Goal: Information Seeking & Learning: Learn about a topic

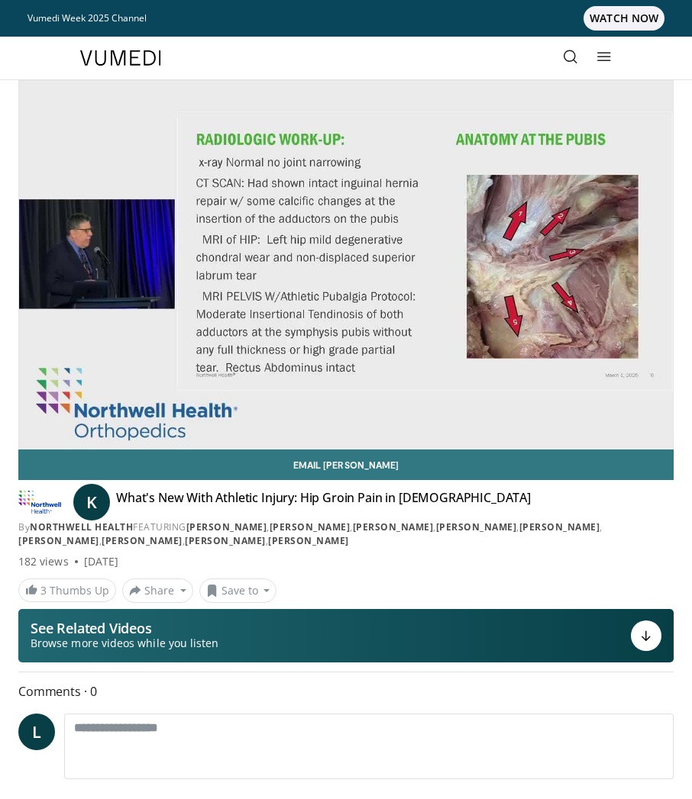
click at [570, 53] on icon at bounding box center [570, 56] width 15 height 15
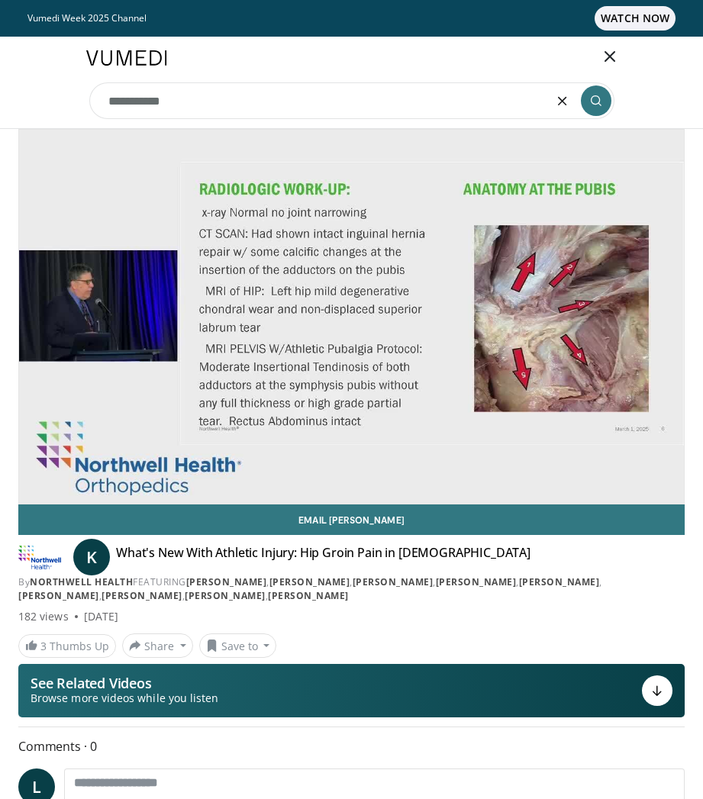
type input "**********"
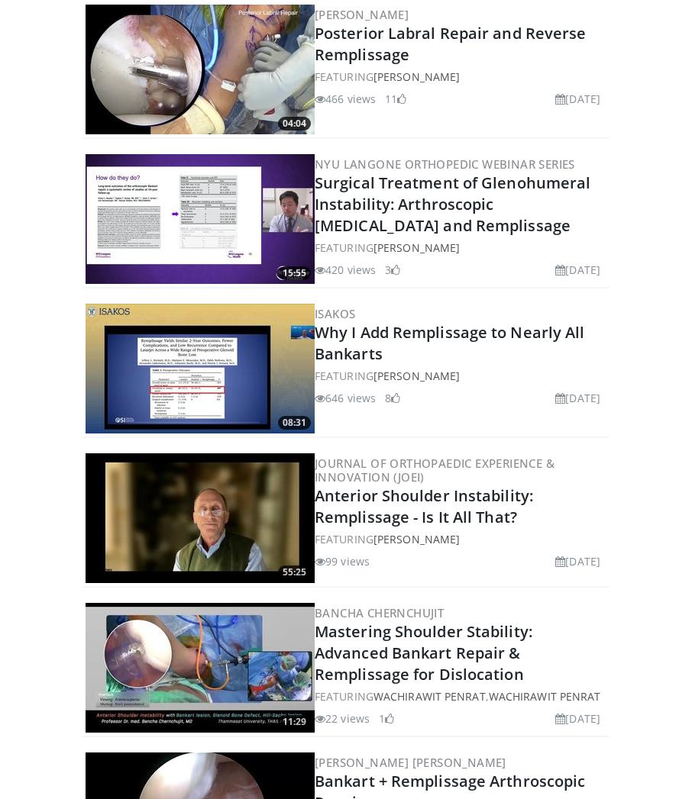
scroll to position [916, 0]
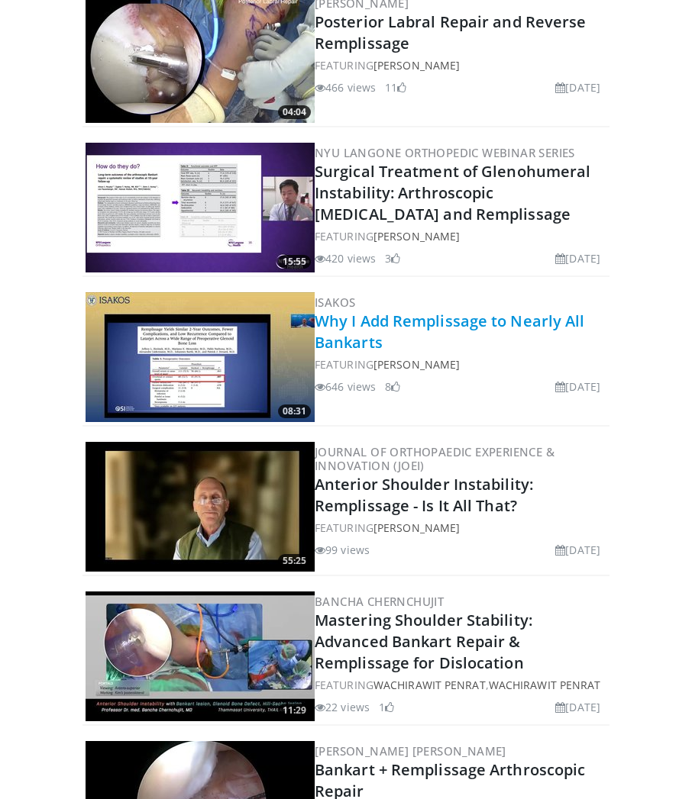
click at [387, 311] on link "Why I Add Remplissage to Nearly All Bankarts" at bounding box center [450, 332] width 270 height 42
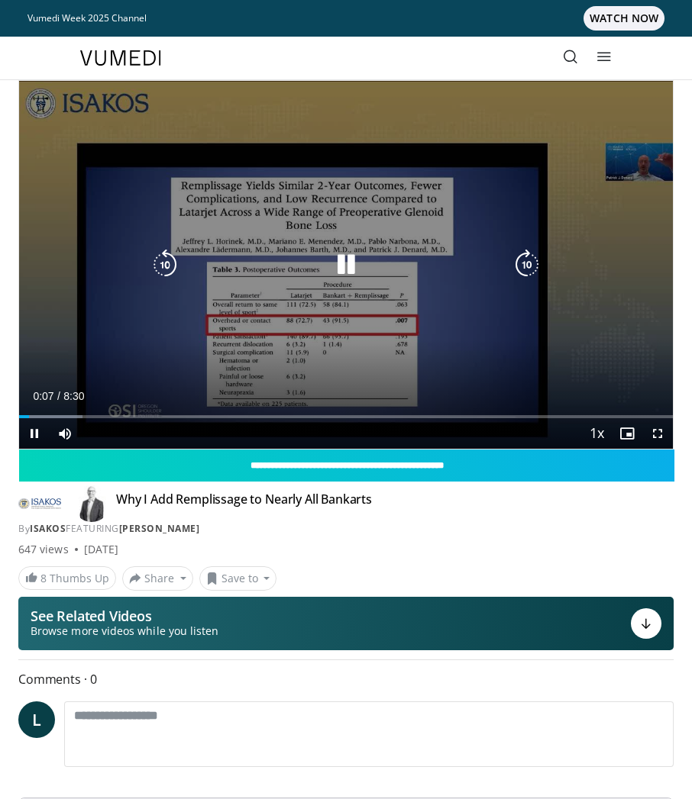
click at [531, 262] on icon "Video Player" at bounding box center [527, 265] width 31 height 31
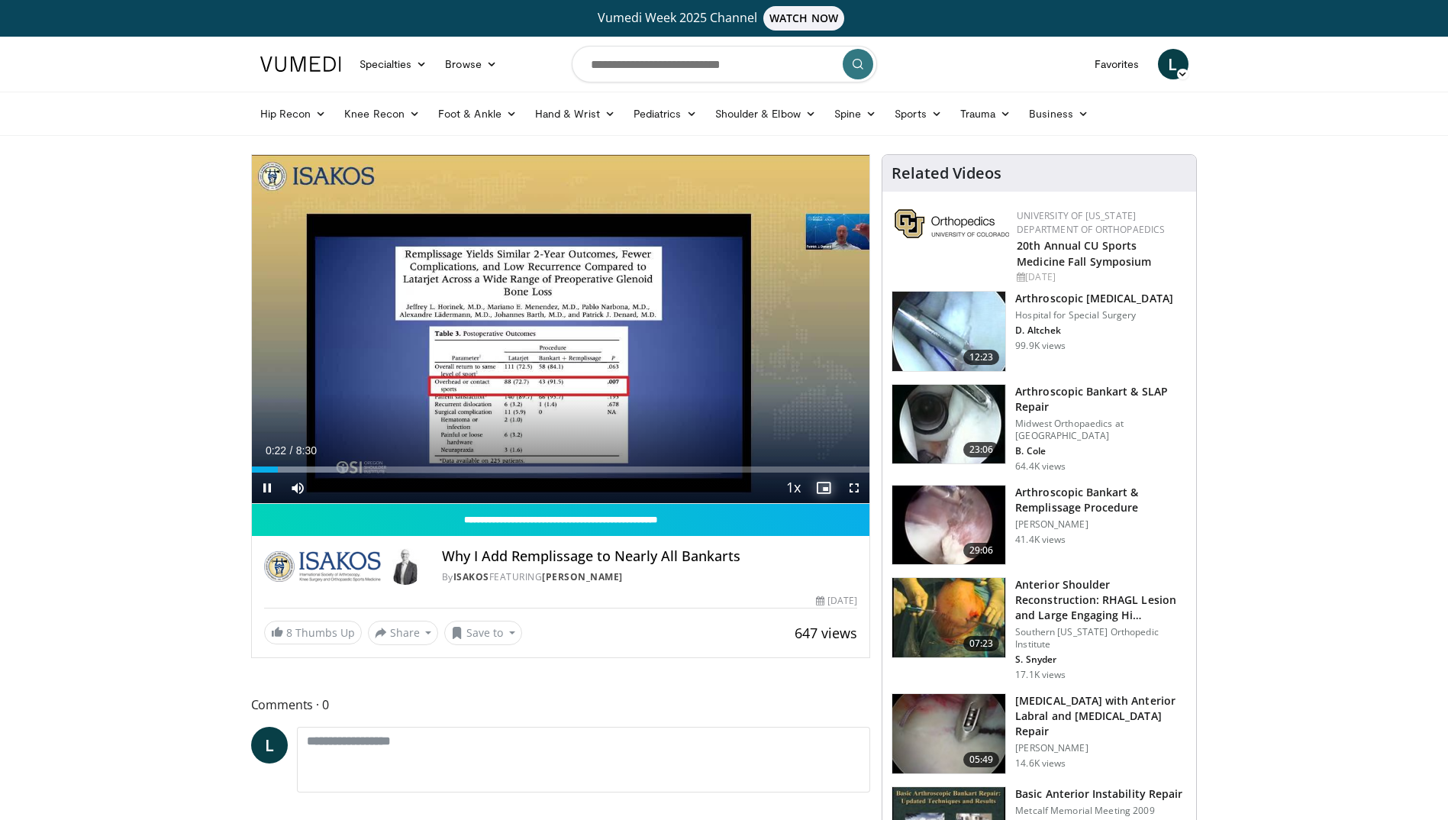
click at [691, 491] on span "Video Player" at bounding box center [824, 488] width 31 height 31
drag, startPoint x: 693, startPoint y: 185, endPoint x: 385, endPoint y: 365, distance: 357.3
drag, startPoint x: 385, startPoint y: 365, endPoint x: 1177, endPoint y: 61, distance: 848.1
click at [691, 61] on span "L" at bounding box center [1173, 64] width 31 height 31
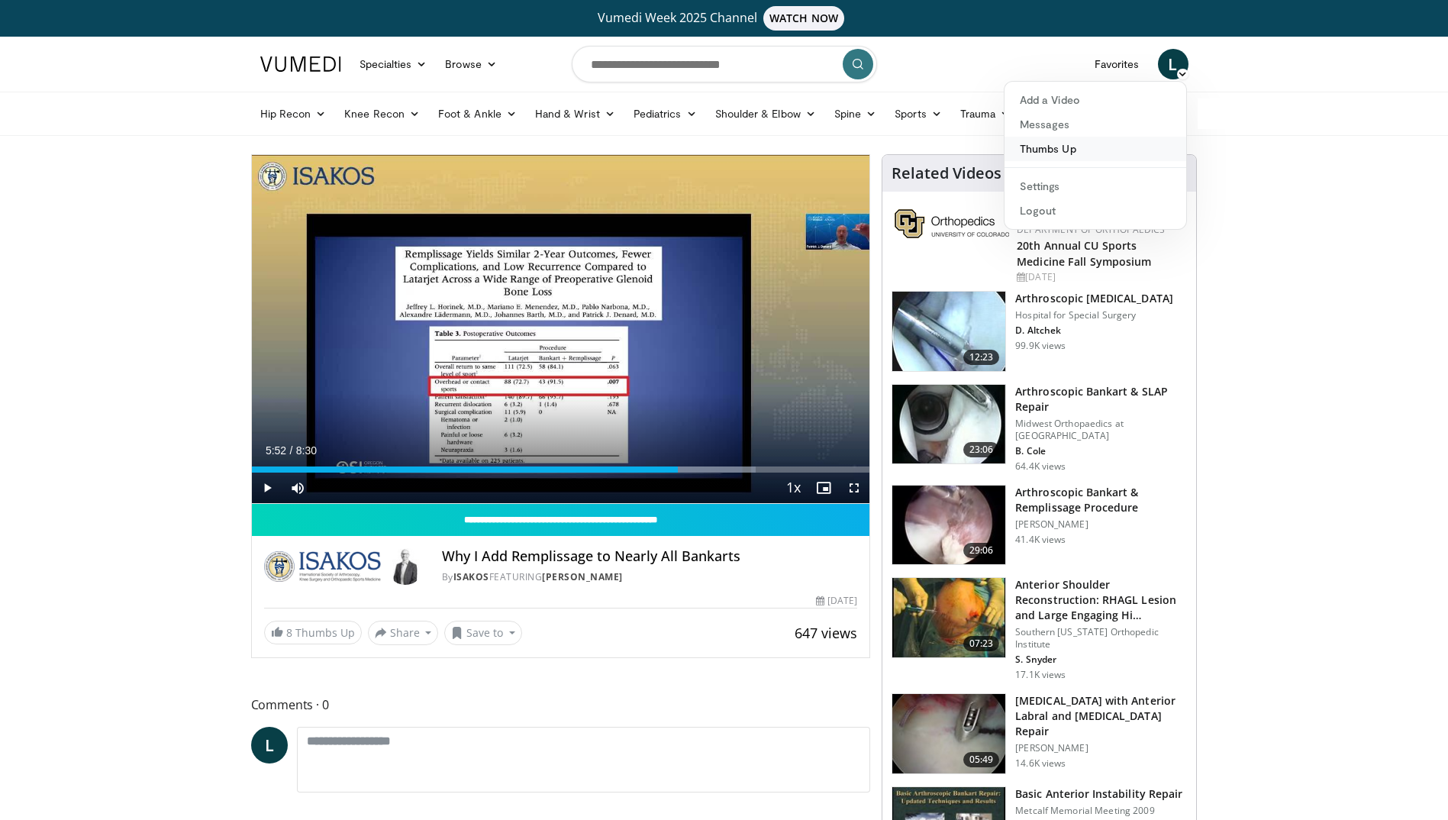
click at [691, 150] on link "Thumbs Up" at bounding box center [1096, 149] width 182 height 24
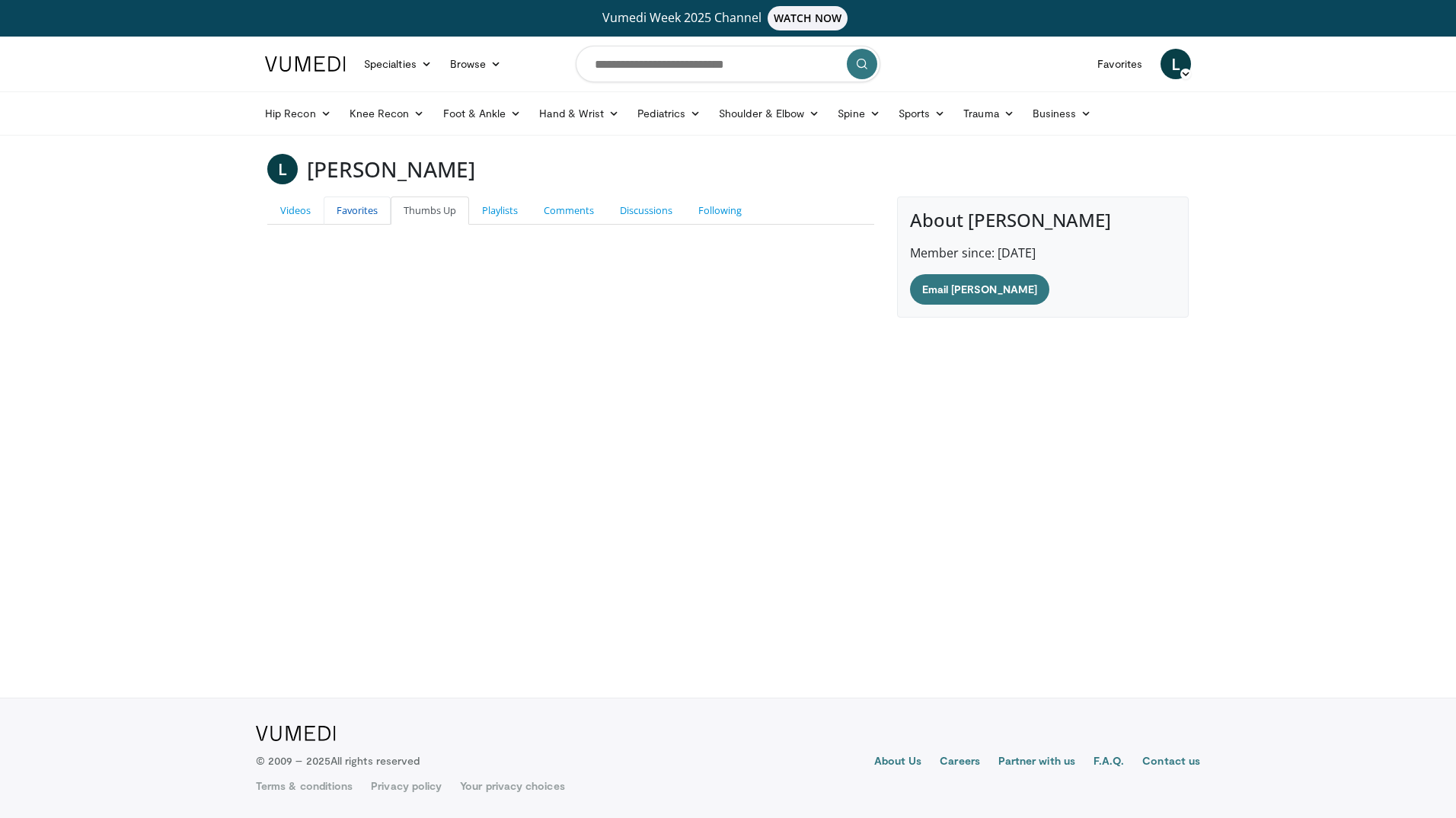
click at [374, 215] on link "Favorites" at bounding box center [357, 210] width 67 height 28
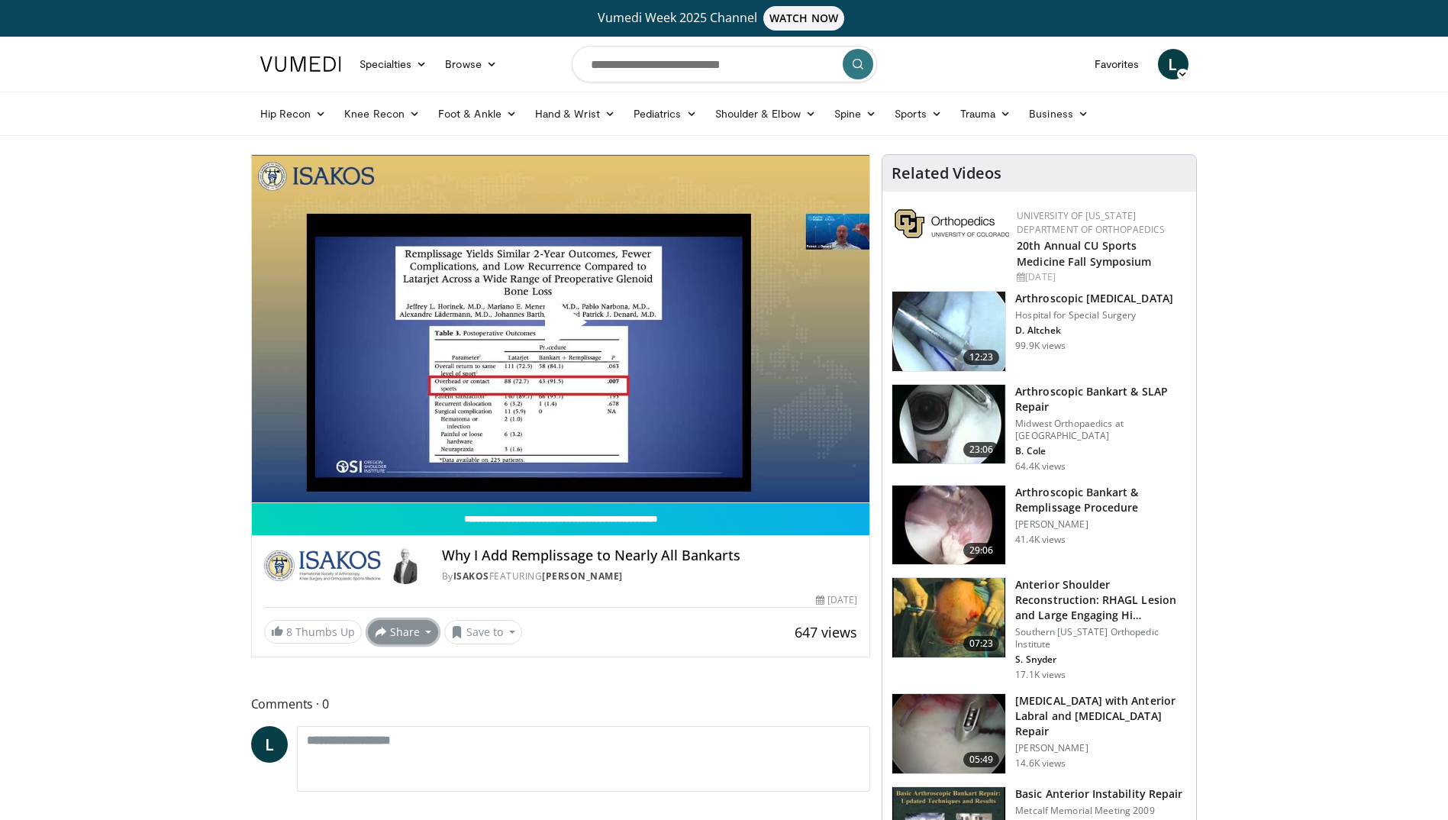
click at [415, 631] on button "Share" at bounding box center [403, 632] width 71 height 24
click at [405, 668] on span "E-mail" at bounding box center [402, 665] width 44 height 17
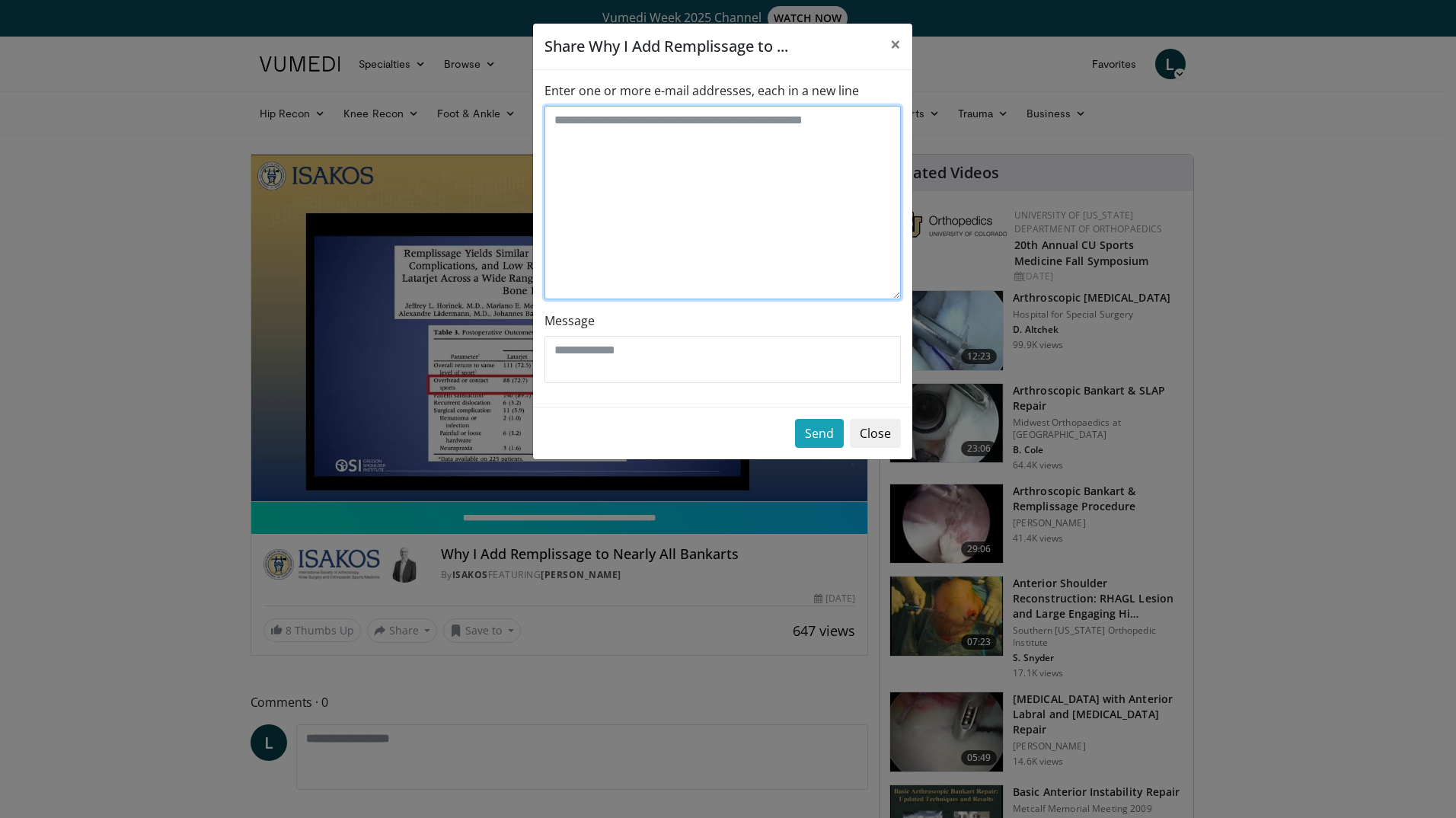
click at [613, 137] on textarea "Enter one or more e-mail addresses, each in a new line" at bounding box center [722, 203] width 356 height 194
type textarea "*"
type textarea "**********"
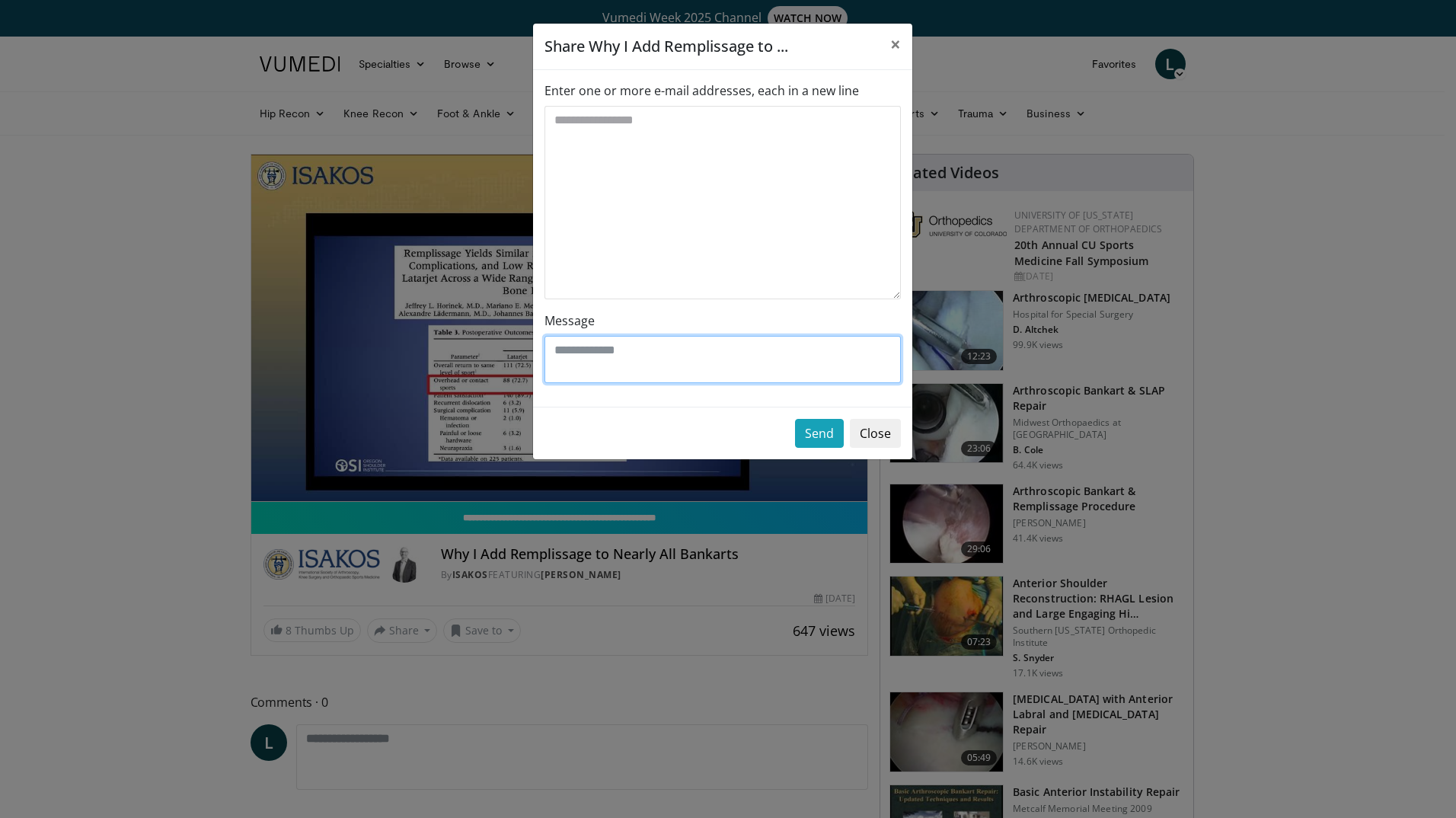
click at [605, 353] on textarea "Message" at bounding box center [722, 359] width 356 height 47
type textarea "**********"
click at [833, 436] on button "Send" at bounding box center [819, 433] width 49 height 29
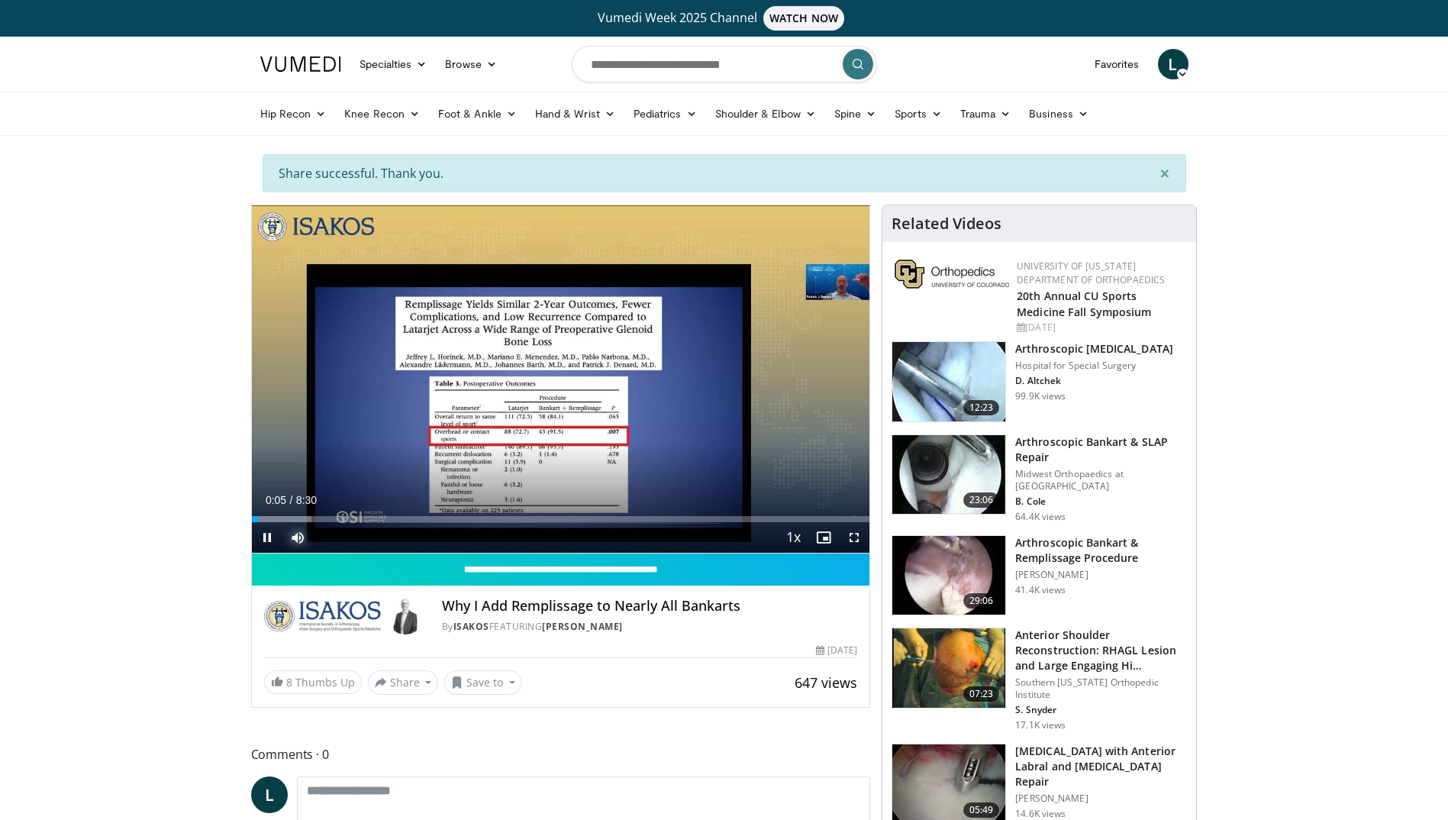
drag, startPoint x: 295, startPoint y: 522, endPoint x: 407, endPoint y: 522, distance: 112.2
click at [407, 522] on div "Current Time 0:05 / Duration 8:30 Pause Skip Backward Skip Forward Mute 100% Lo…" at bounding box center [561, 537] width 618 height 31
click at [318, 539] on div "Current Time 0:06 / Duration 8:30 Pause Skip Backward Skip Forward Mute 100% Lo…" at bounding box center [561, 537] width 618 height 31
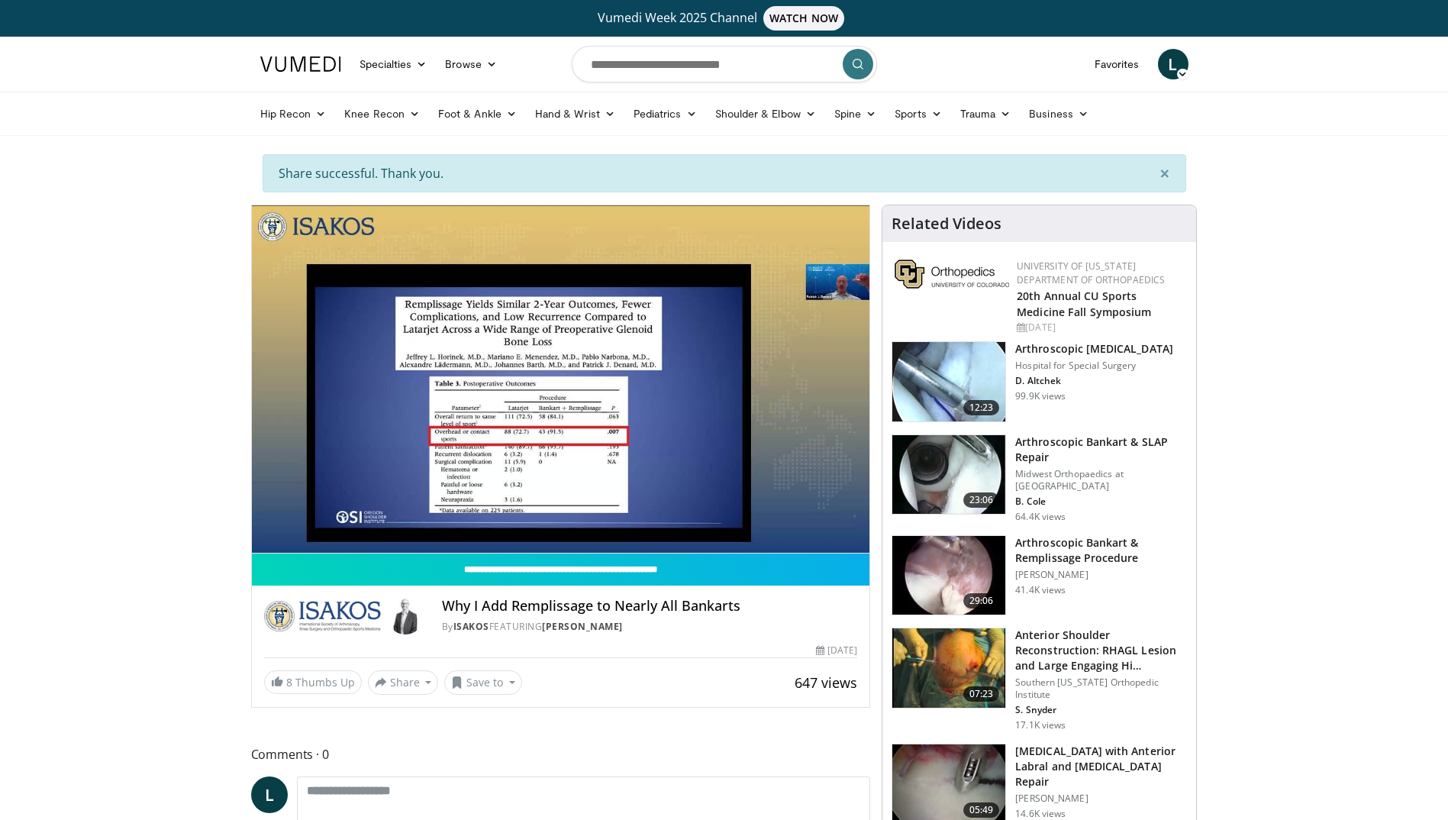
drag, startPoint x: 359, startPoint y: 538, endPoint x: 461, endPoint y: 539, distance: 102.3
click at [461, 539] on video-js "**********" at bounding box center [561, 379] width 618 height 348
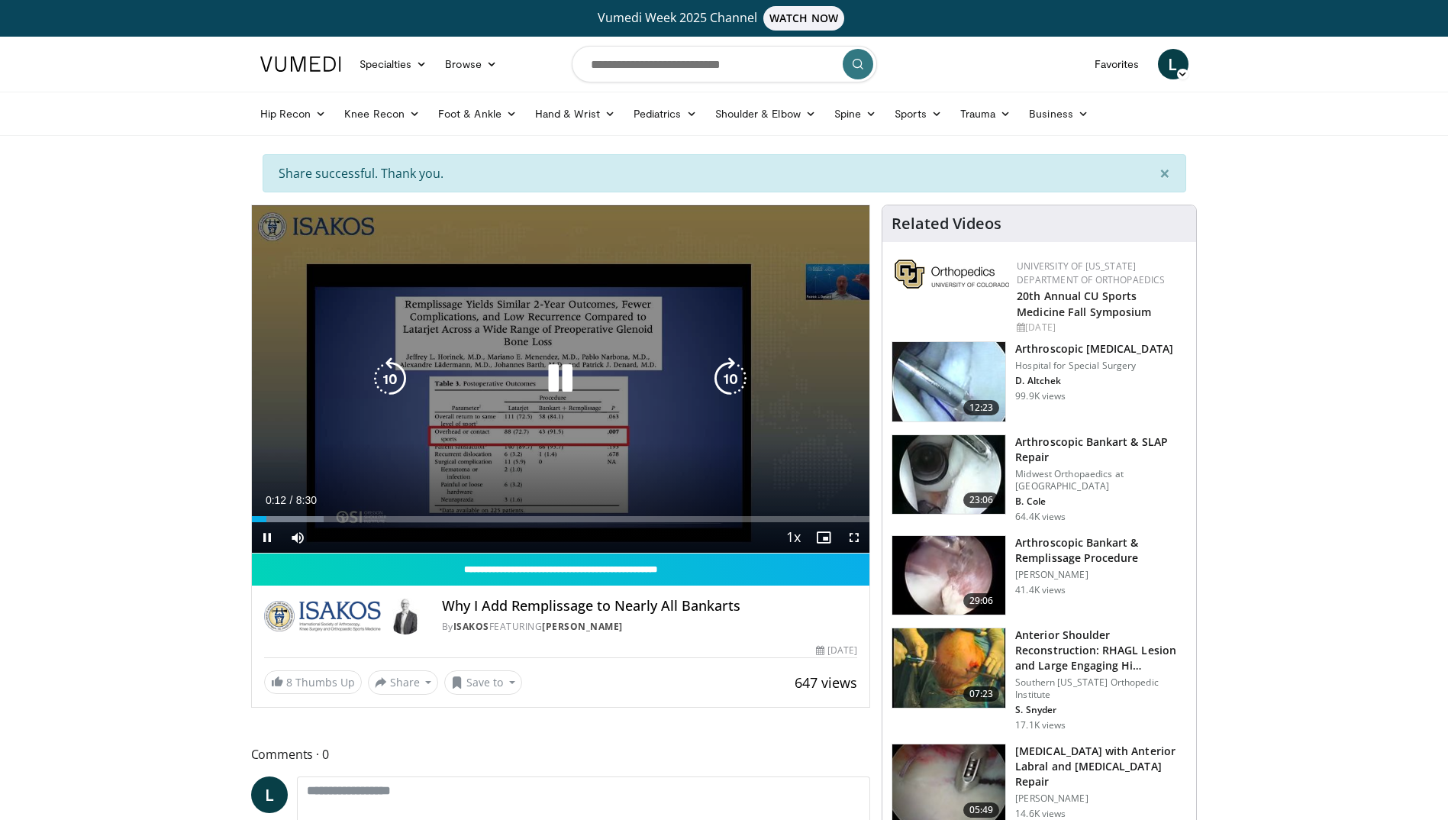
click at [733, 378] on icon "Video Player" at bounding box center [730, 378] width 43 height 43
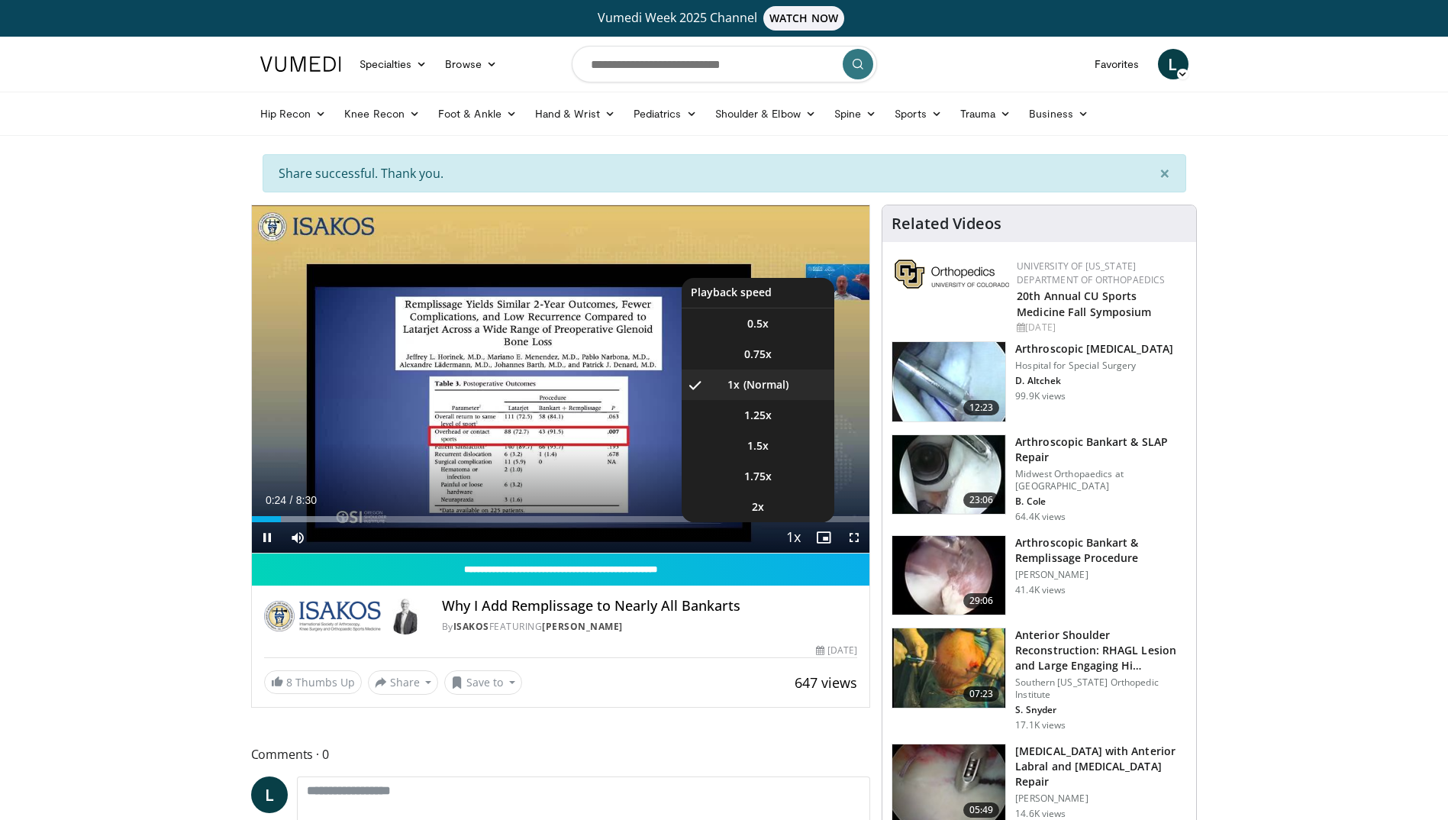
click at [793, 538] on span "Video Player" at bounding box center [793, 538] width 21 height 31
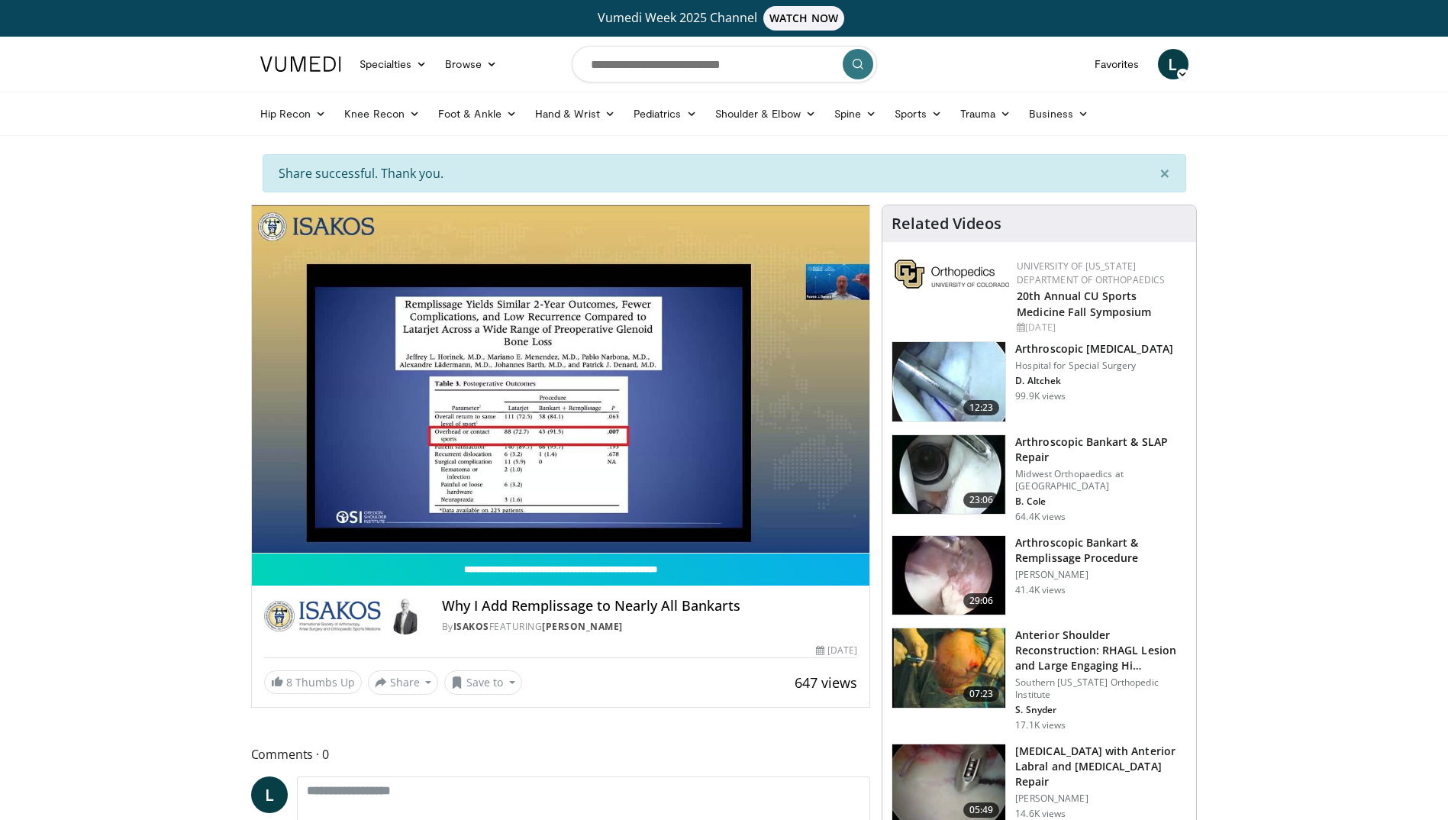
click at [793, 538] on div "10 seconds Tap to unmute" at bounding box center [561, 378] width 618 height 347
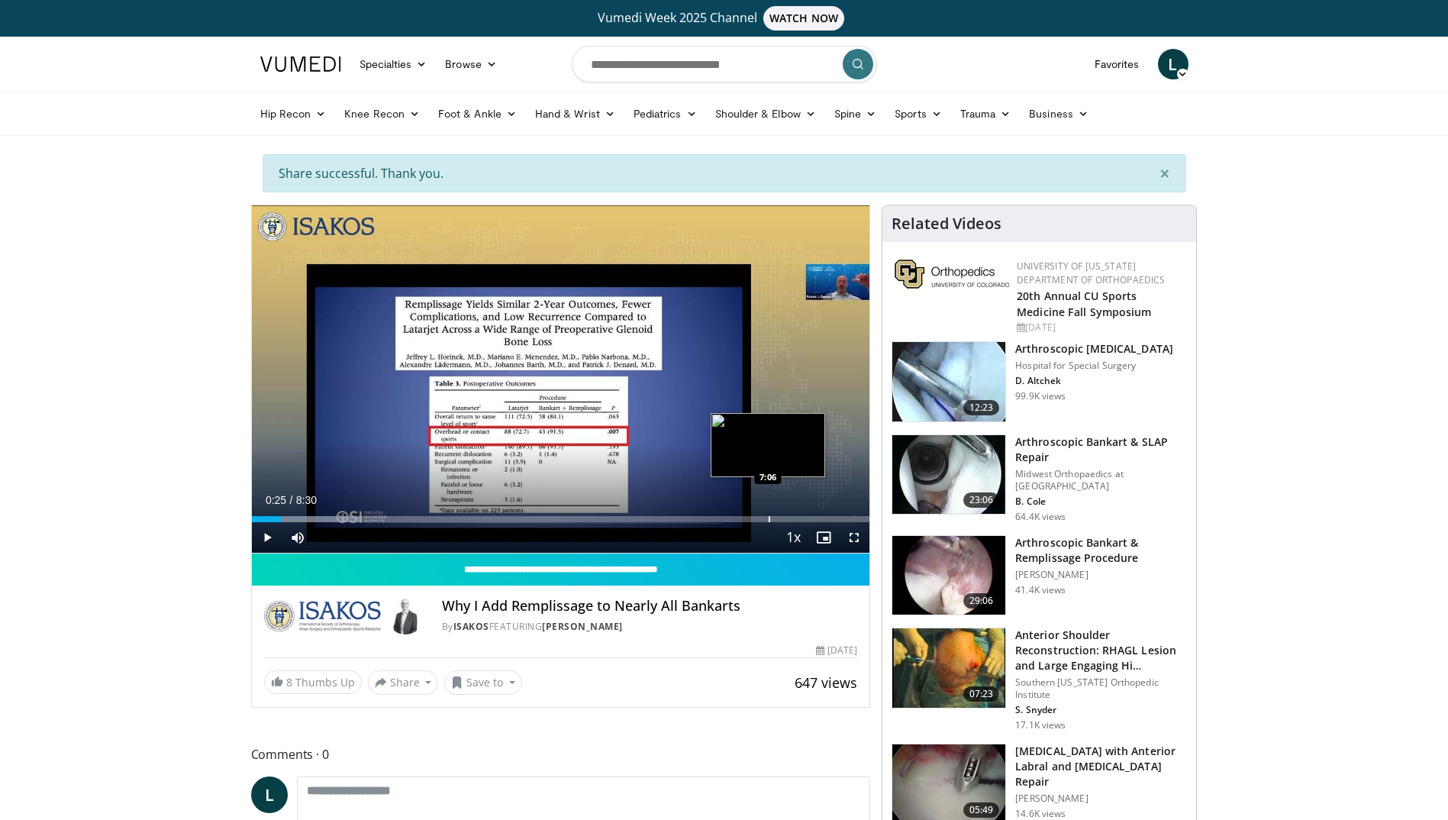
click at [768, 509] on div "Loaded : 17.47% 0:25 7:06" at bounding box center [561, 515] width 618 height 15
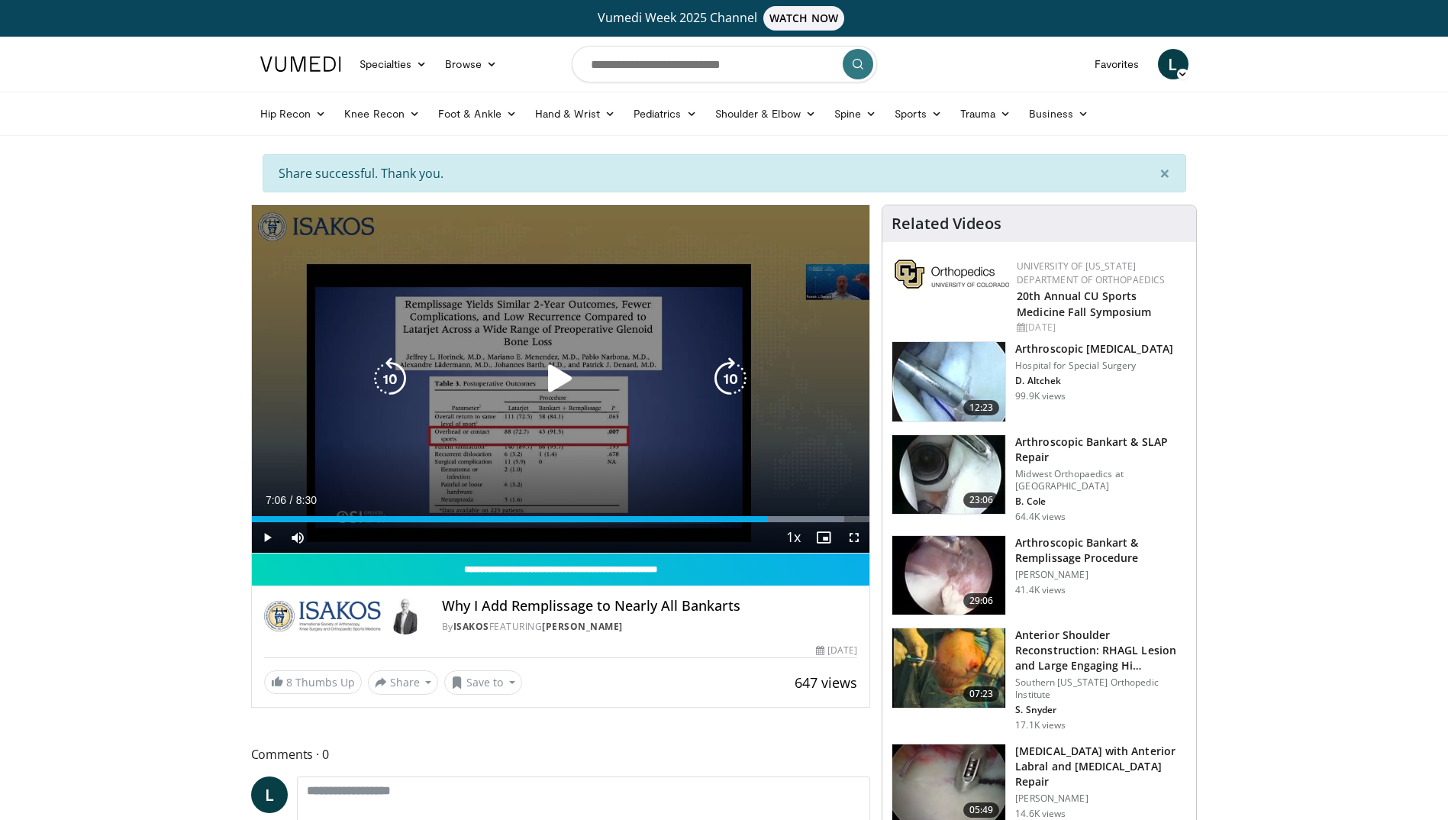
click at [560, 376] on icon "Video Player" at bounding box center [560, 378] width 43 height 43
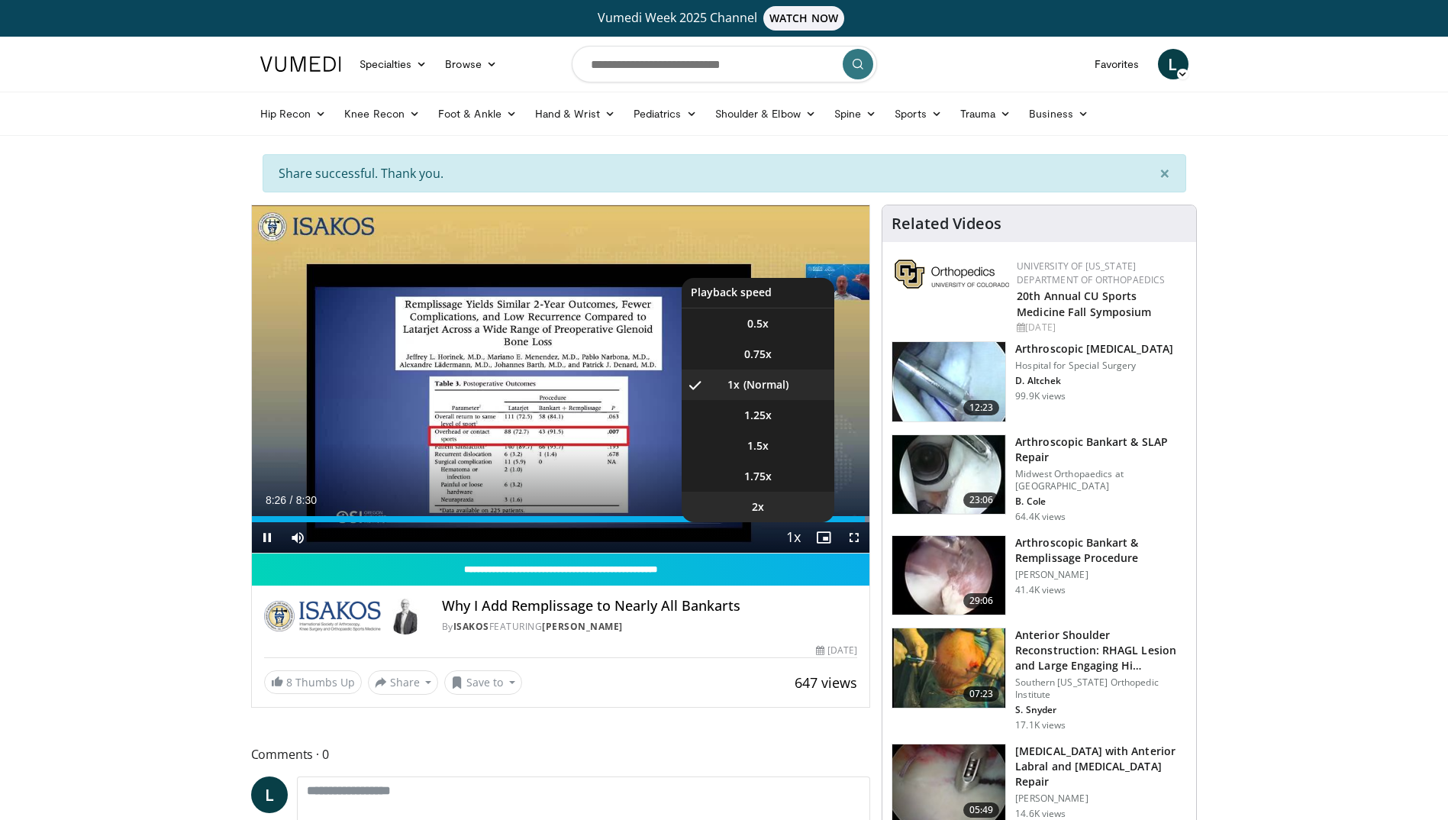
click at [764, 512] on span "2x" at bounding box center [758, 506] width 12 height 15
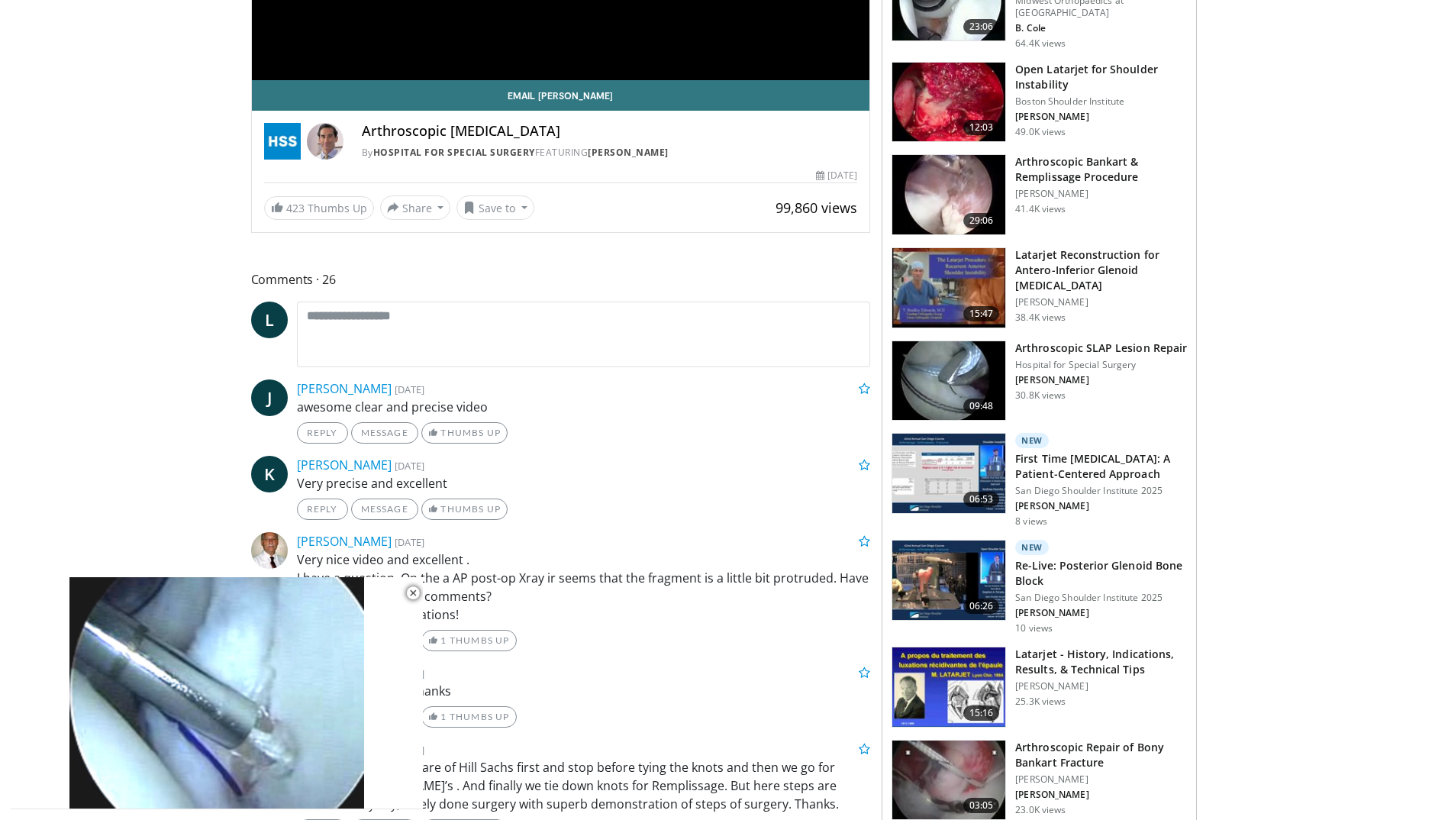
scroll to position [458, 0]
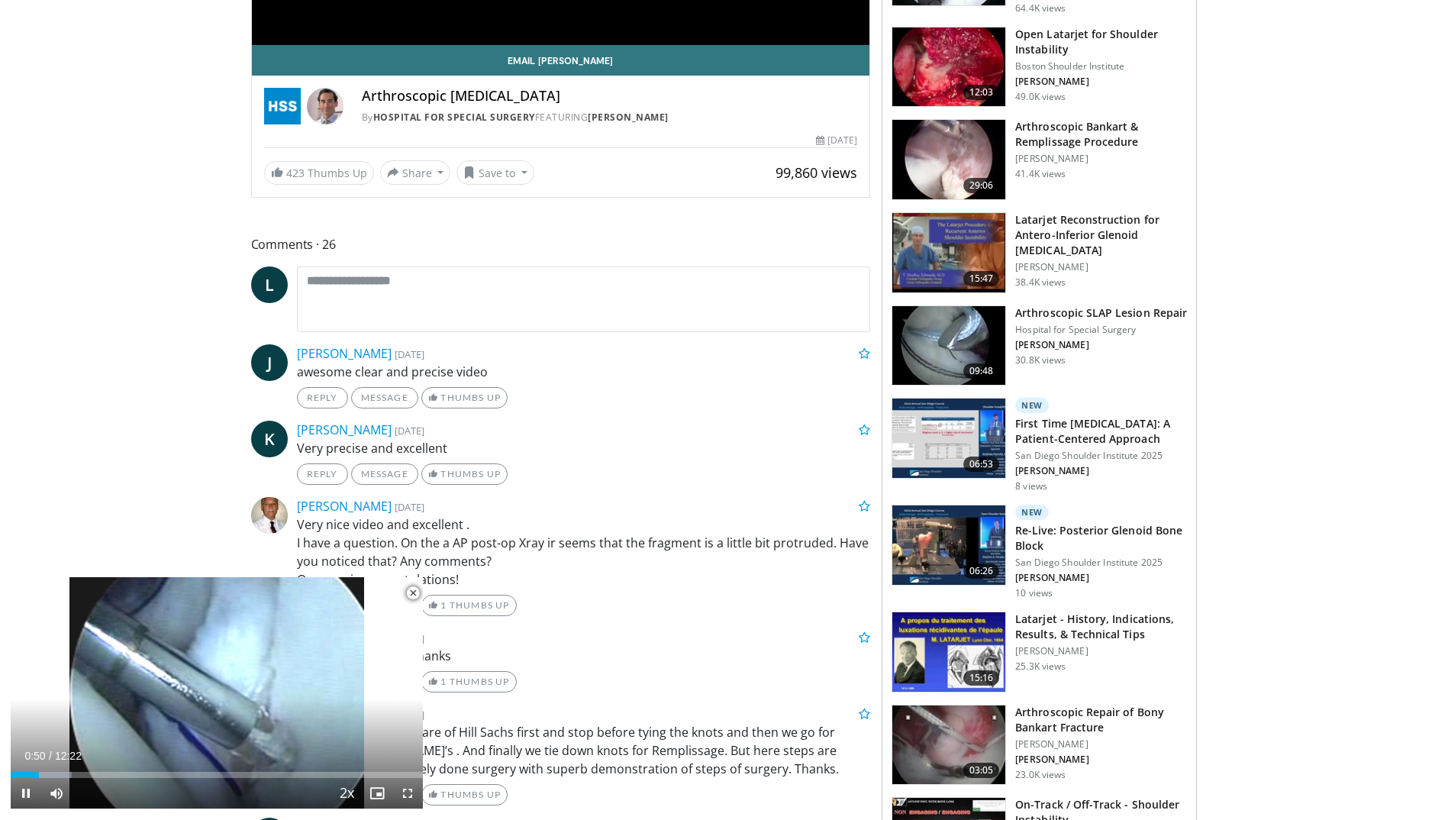
click at [412, 593] on span "Video Player" at bounding box center [413, 593] width 31 height 31
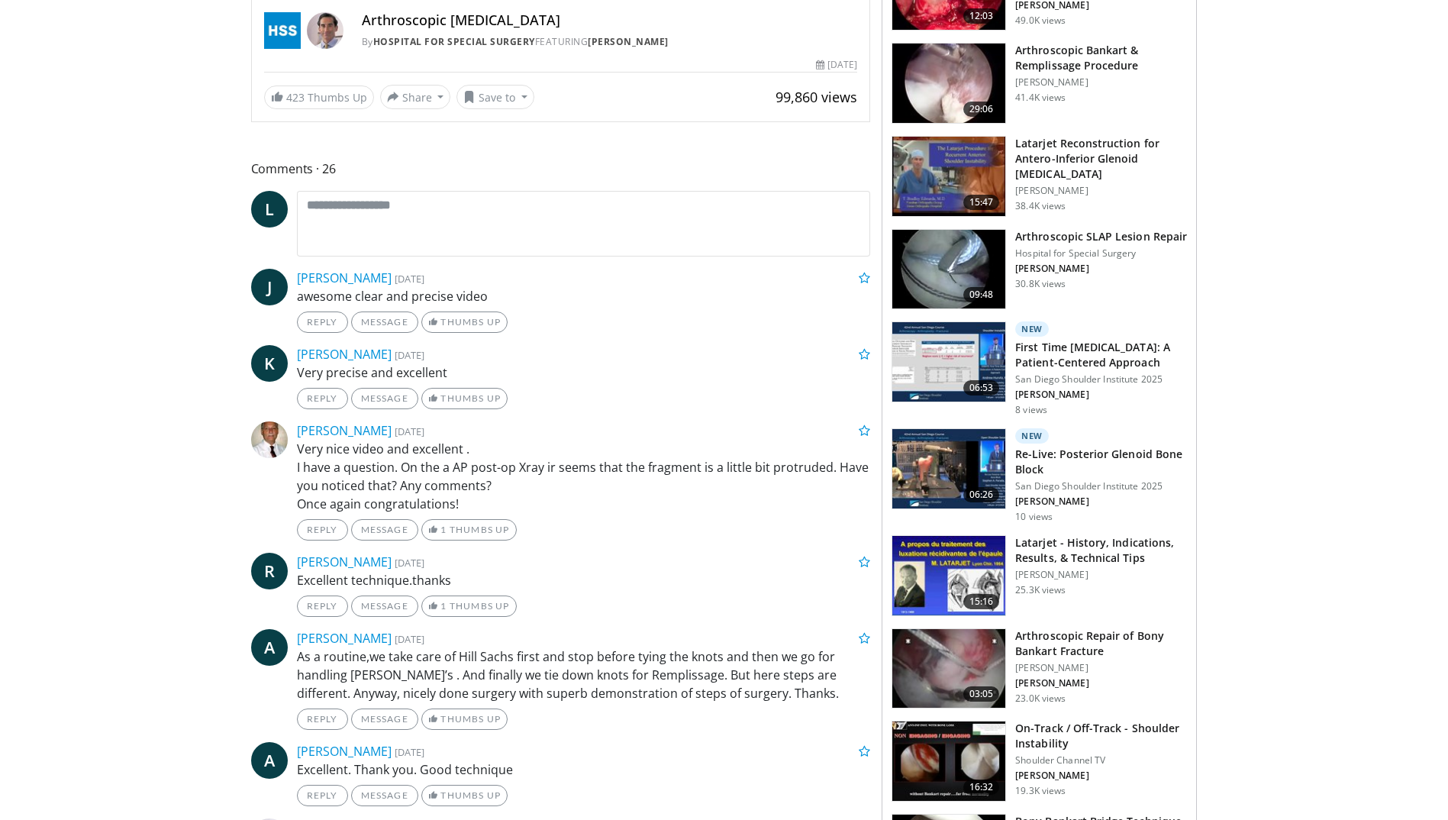
scroll to position [0, 0]
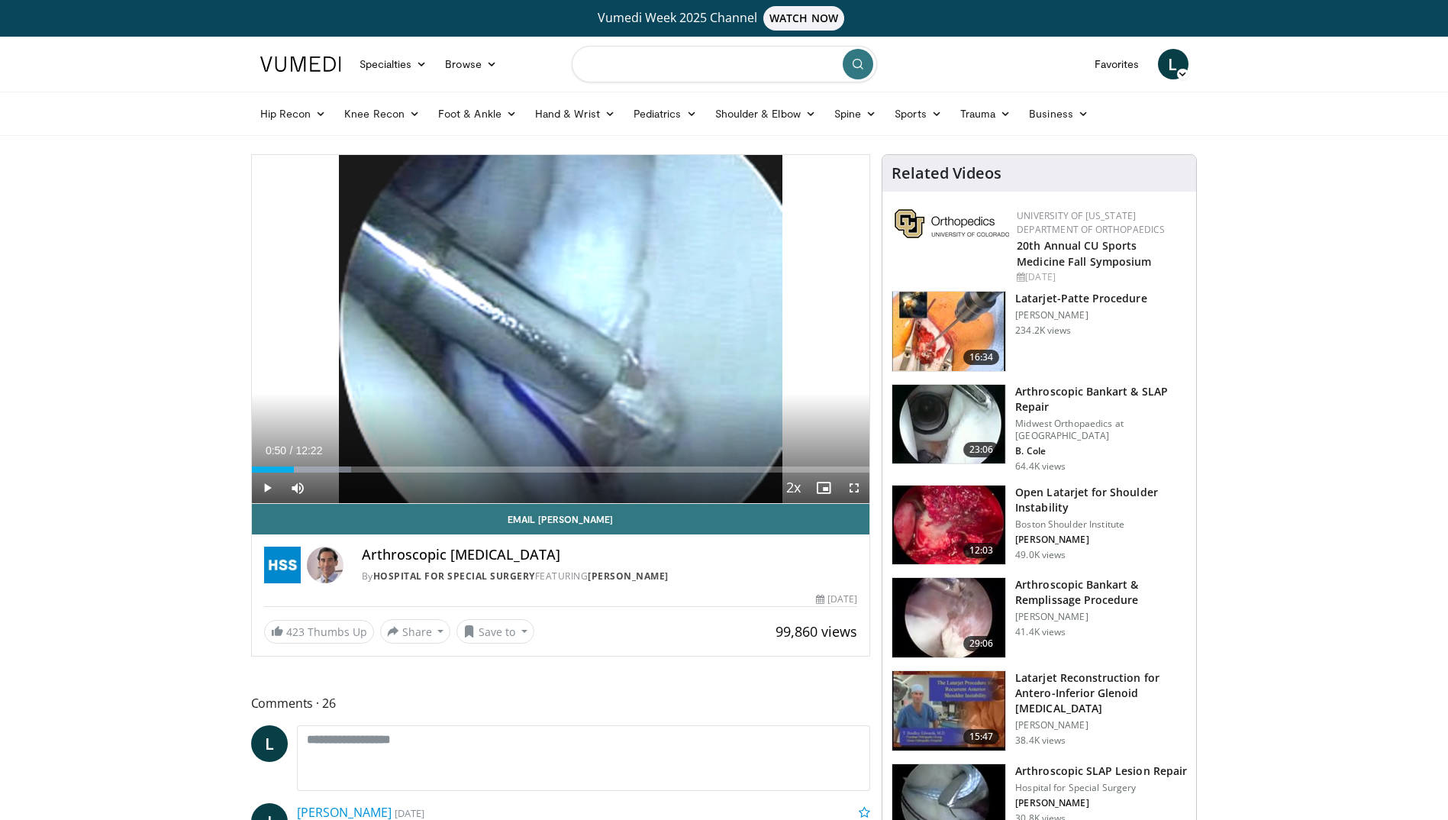
click at [614, 60] on input "Search topics, interventions" at bounding box center [724, 64] width 305 height 37
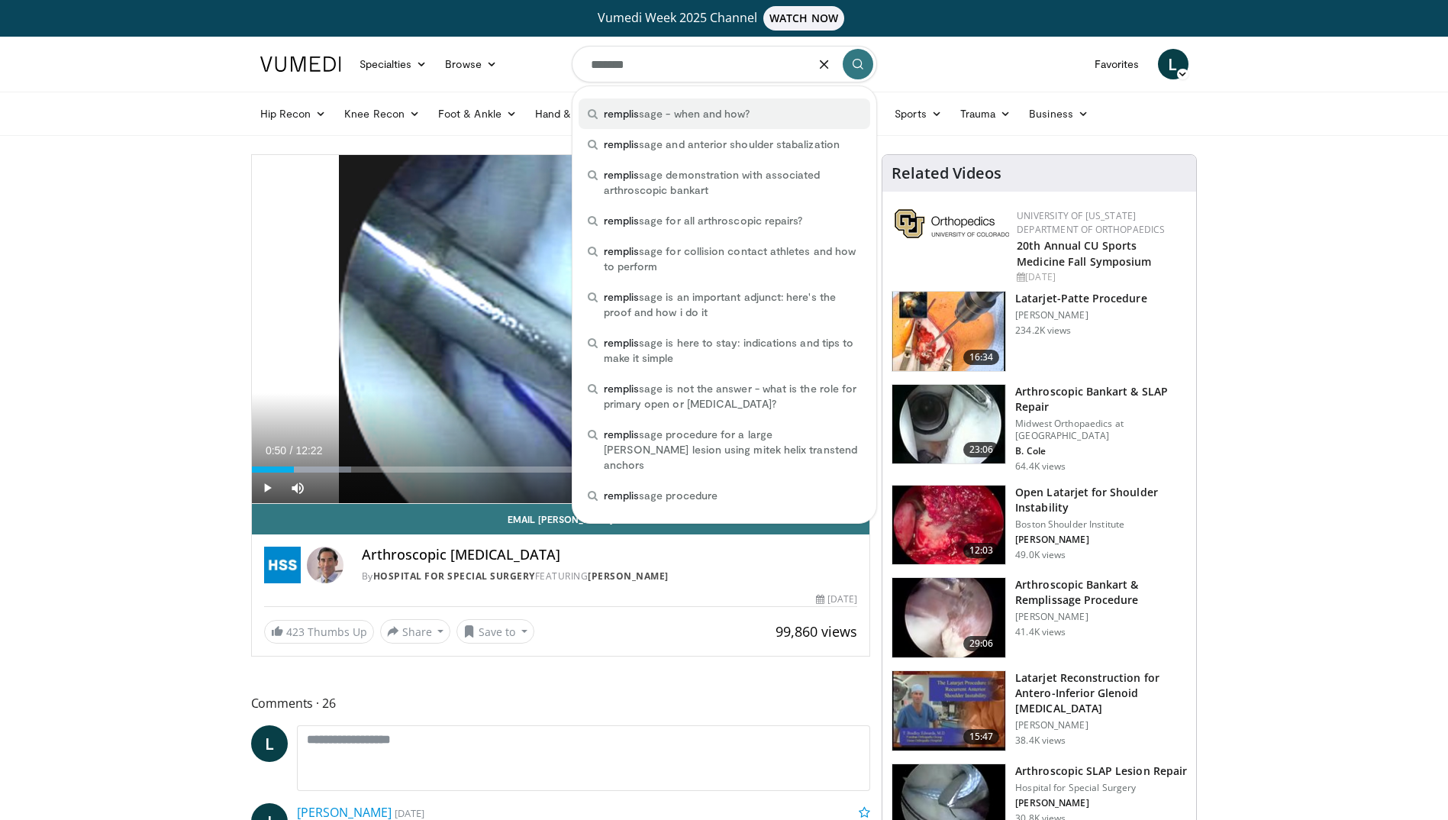
click at [654, 112] on span "remplis sage - when and how?" at bounding box center [677, 113] width 147 height 15
type input "**********"
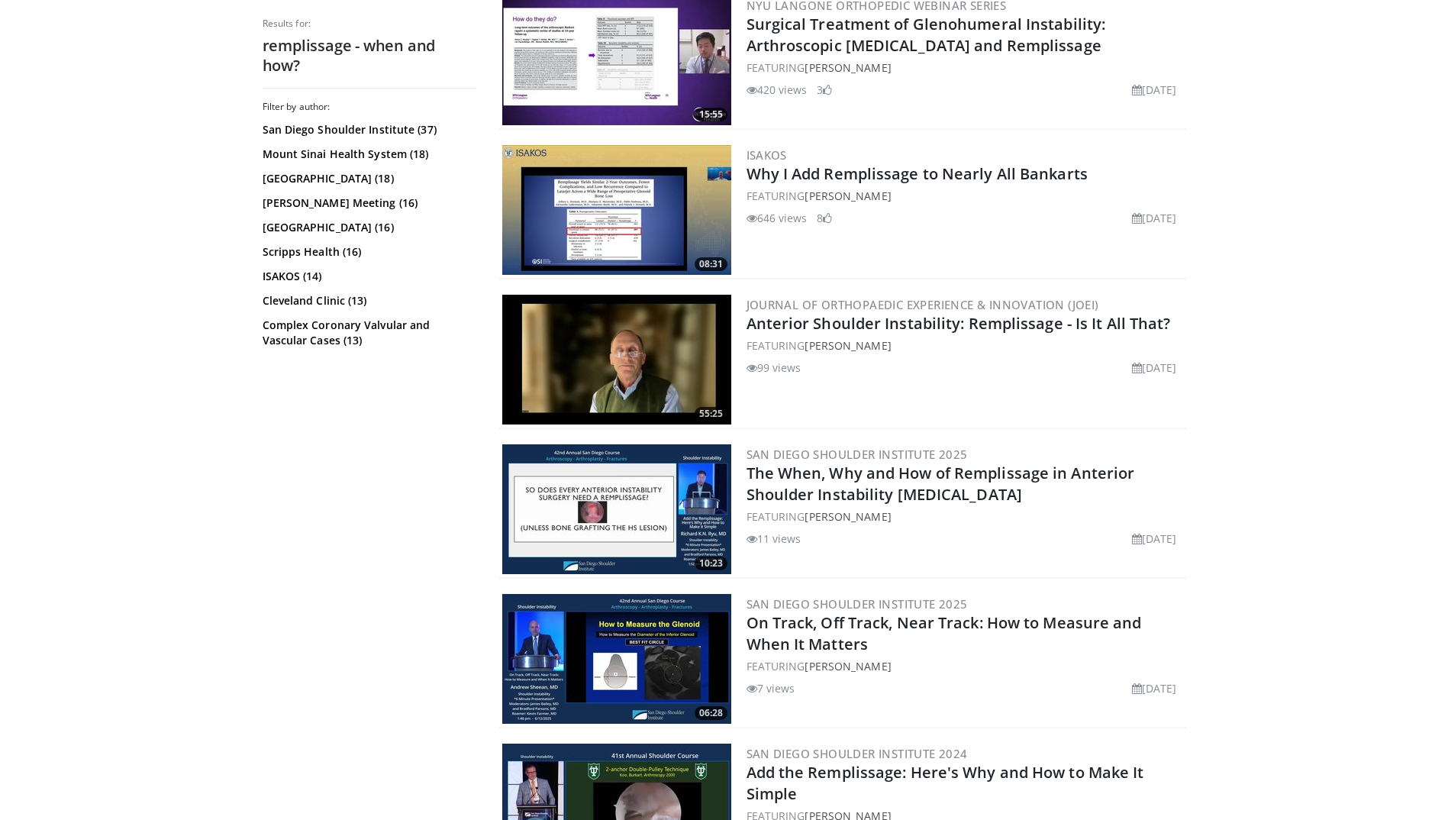
scroll to position [1298, 0]
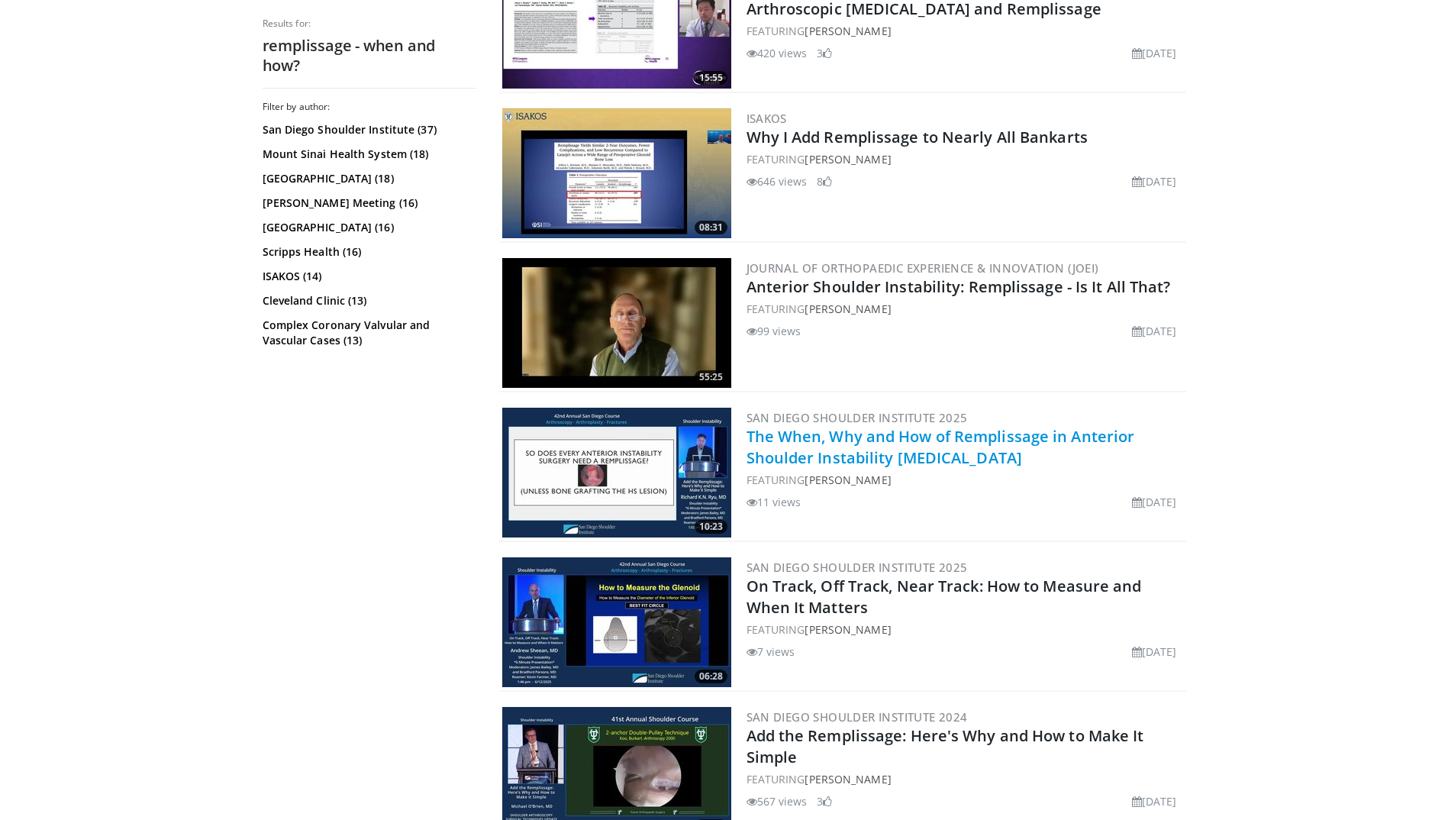
click at [850, 437] on link "The When, Why and How of Remplissage in Anterior Shoulder Instability [MEDICAL_…" at bounding box center [941, 447] width 389 height 42
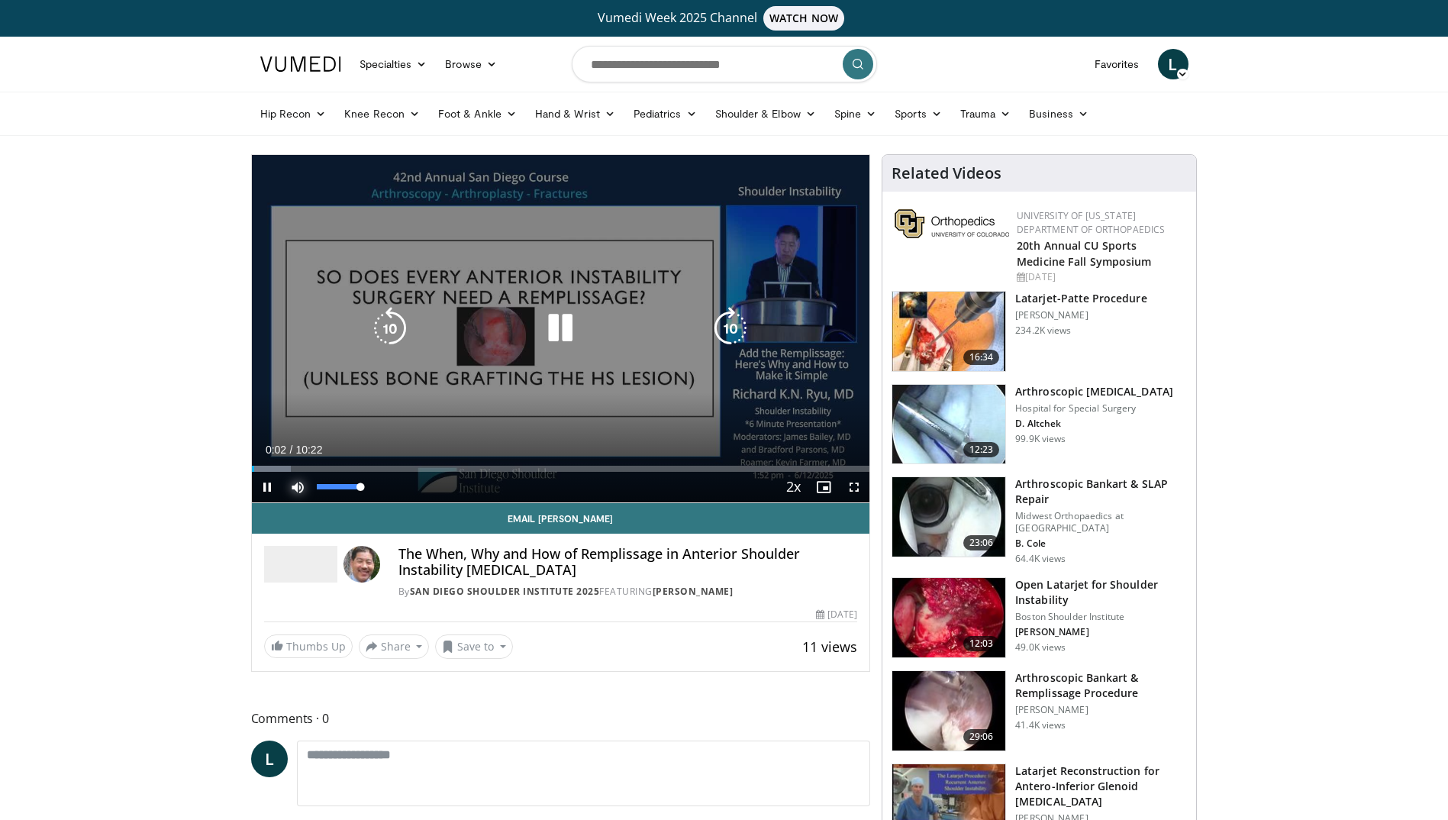
click at [295, 488] on span "Video Player" at bounding box center [298, 487] width 31 height 31
click at [295, 488] on video-js "**********" at bounding box center [561, 329] width 618 height 348
click at [801, 301] on div "10 seconds Tap to unmute" at bounding box center [561, 328] width 618 height 347
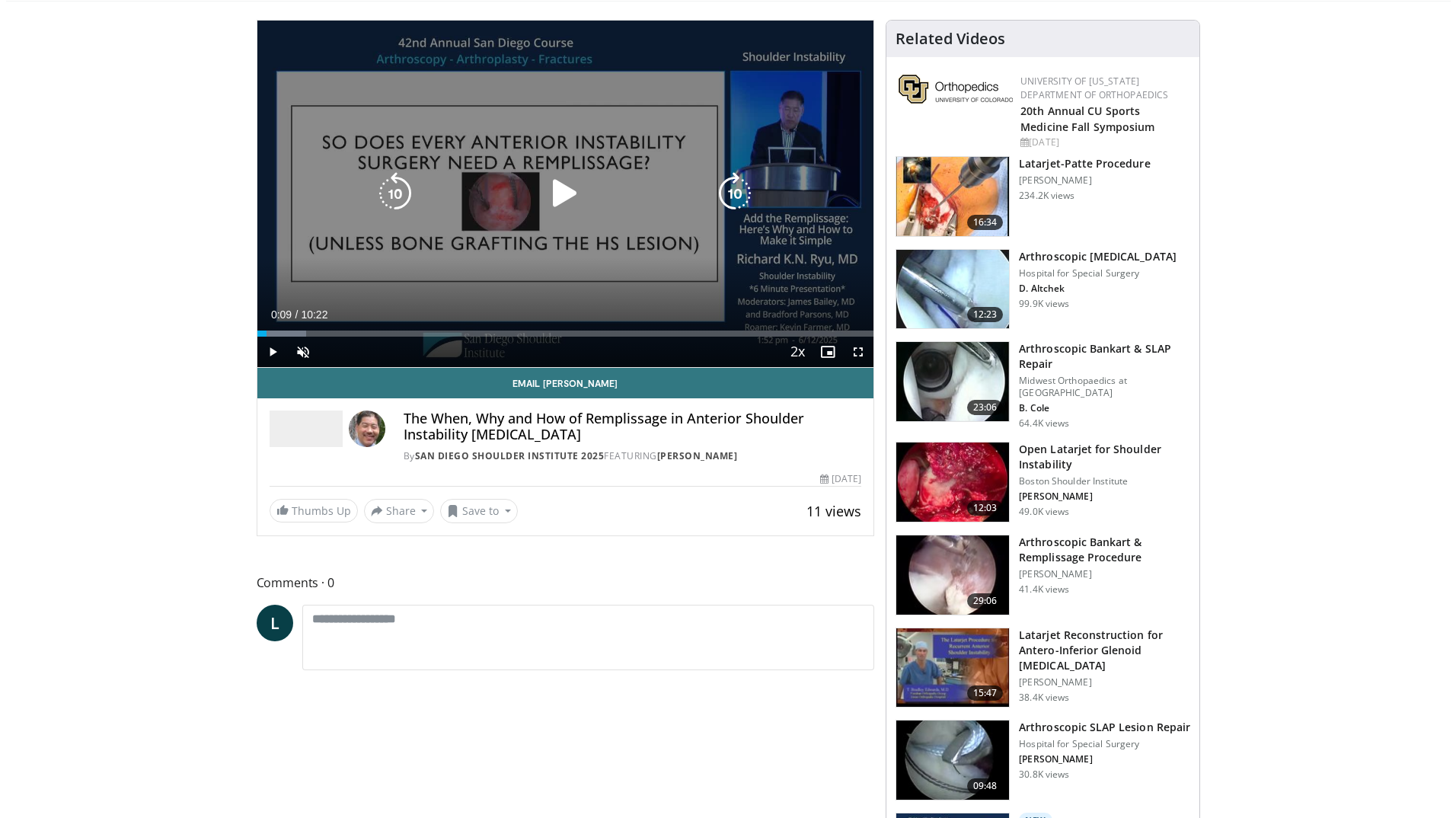
scroll to position [153, 0]
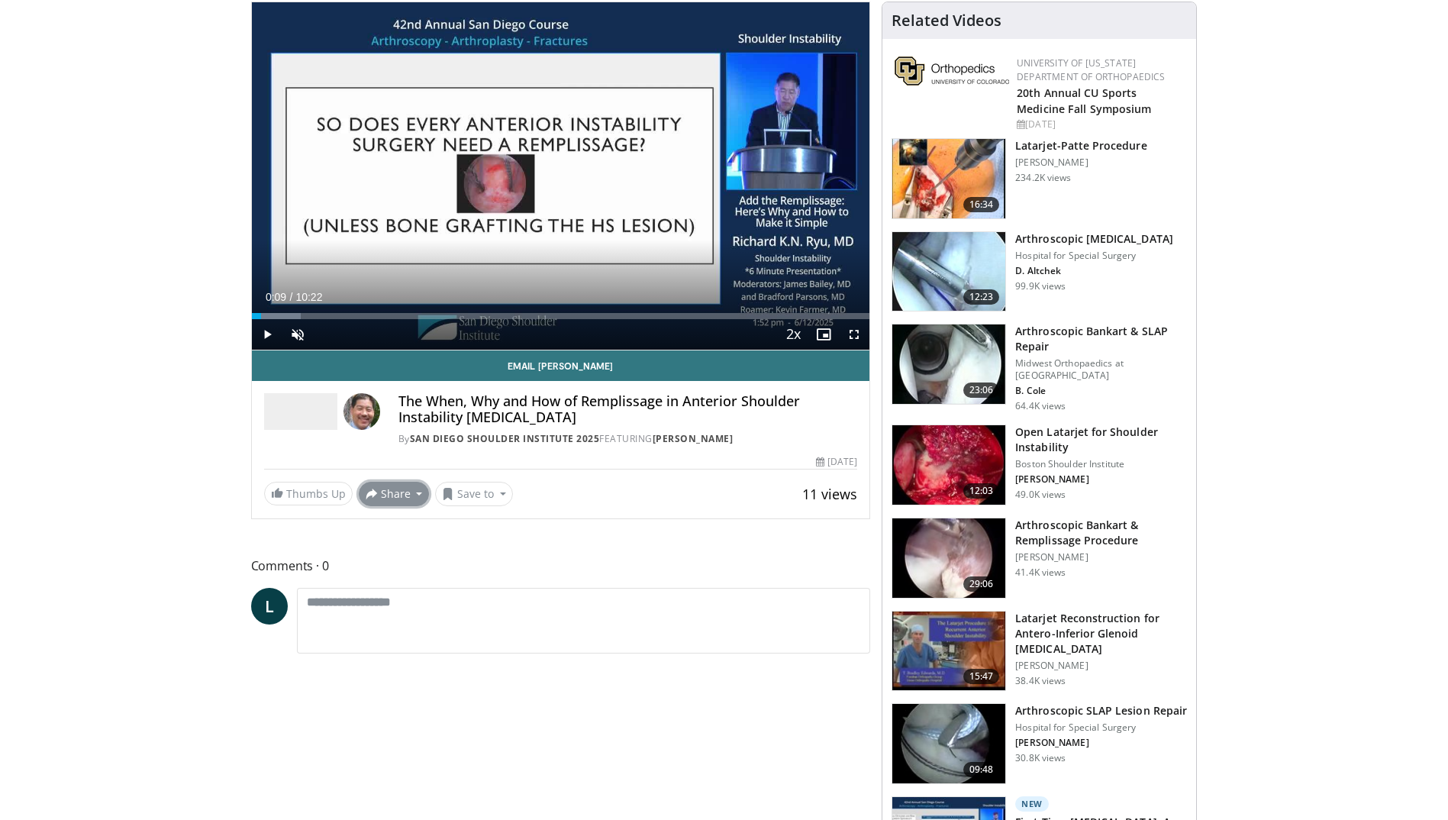
click at [409, 492] on button "Share" at bounding box center [394, 494] width 71 height 24
click at [404, 522] on span "E-mail" at bounding box center [393, 527] width 44 height 17
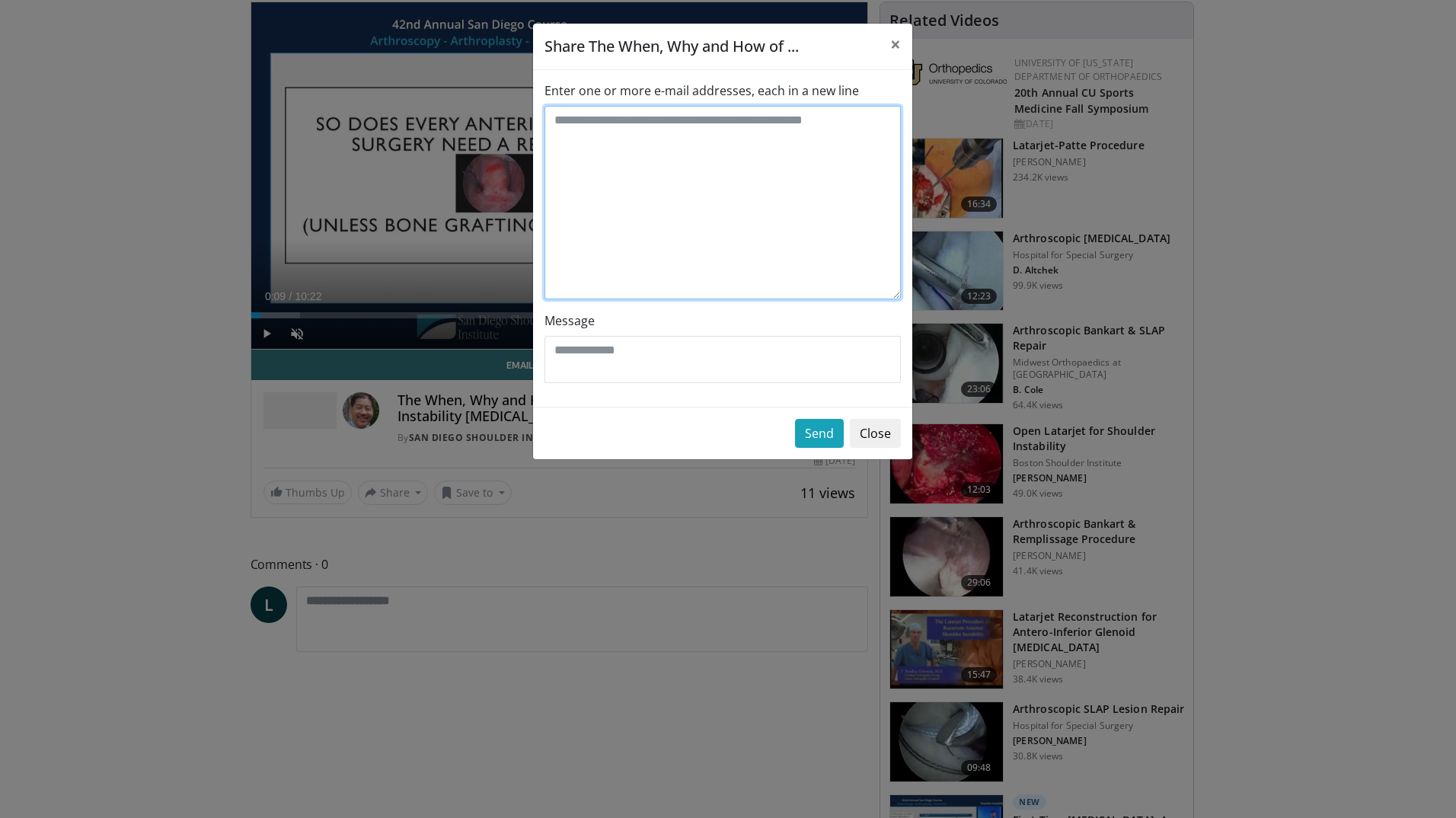
click at [598, 128] on textarea "Enter one or more e-mail addresses, each in a new line" at bounding box center [722, 203] width 356 height 194
type textarea "**********"
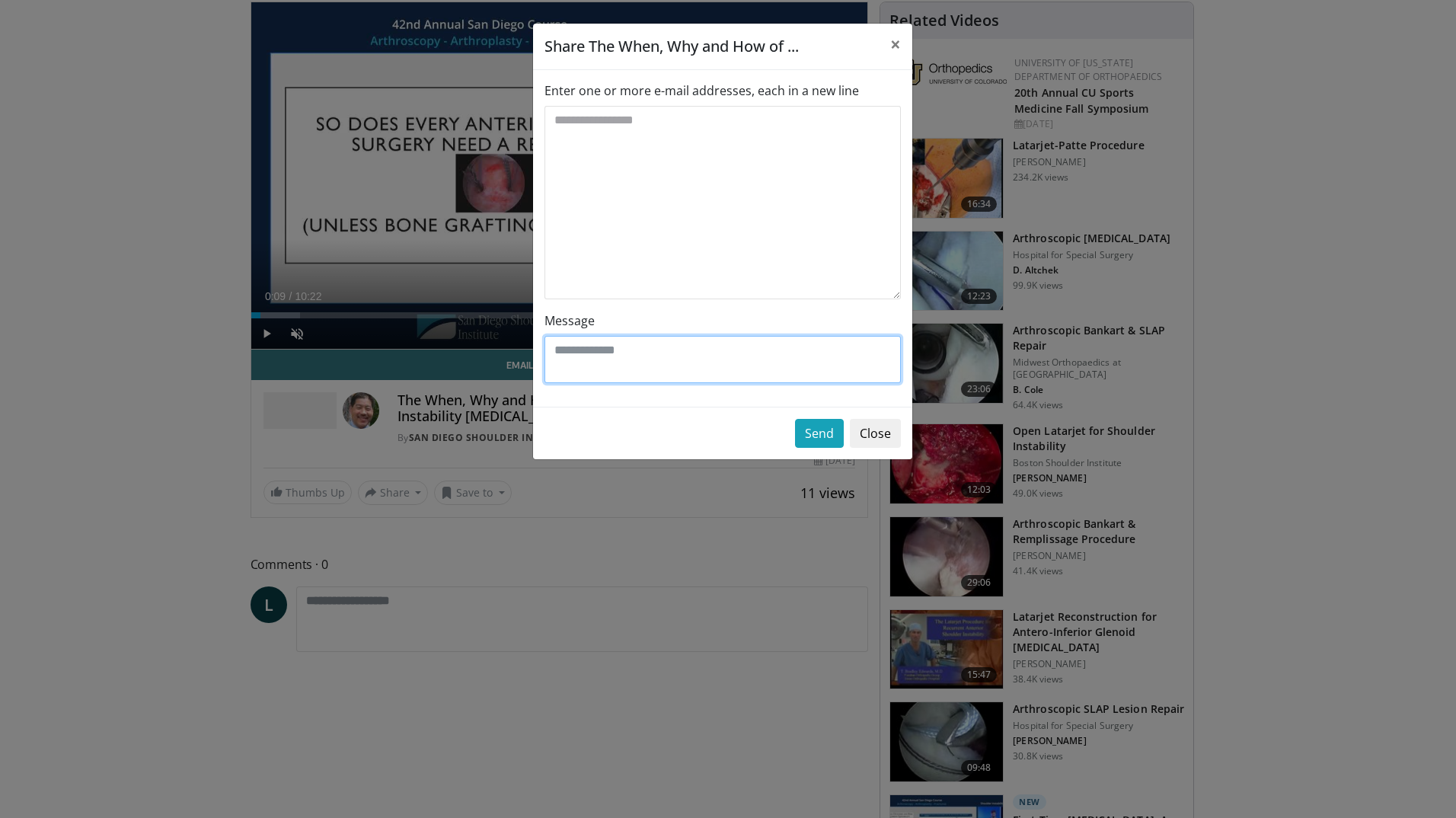
click at [609, 354] on textarea "Message" at bounding box center [722, 359] width 356 height 47
type textarea "**********"
click at [815, 433] on button "Send" at bounding box center [819, 433] width 49 height 29
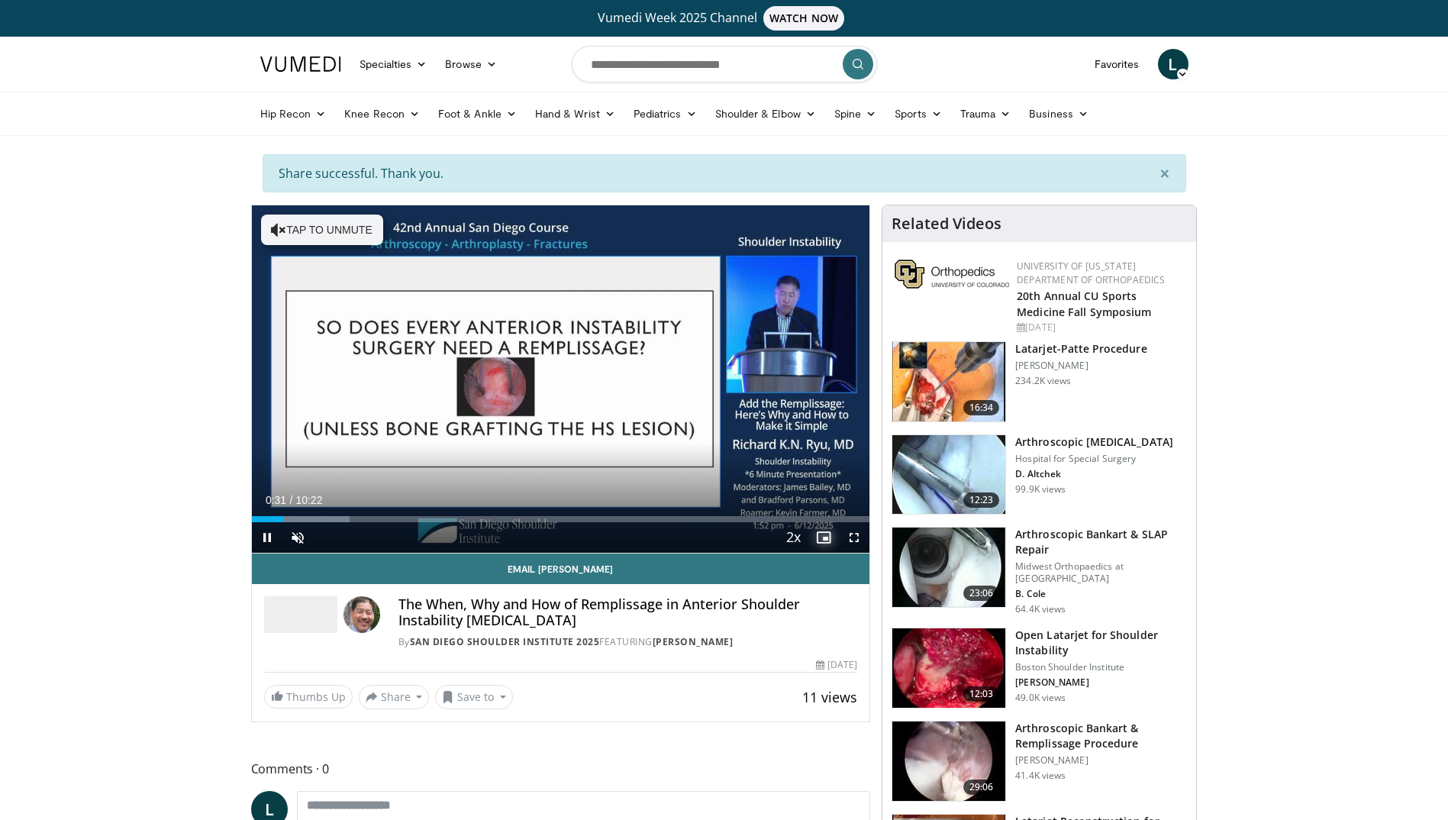
click at [822, 538] on span "Video Player" at bounding box center [824, 537] width 31 height 31
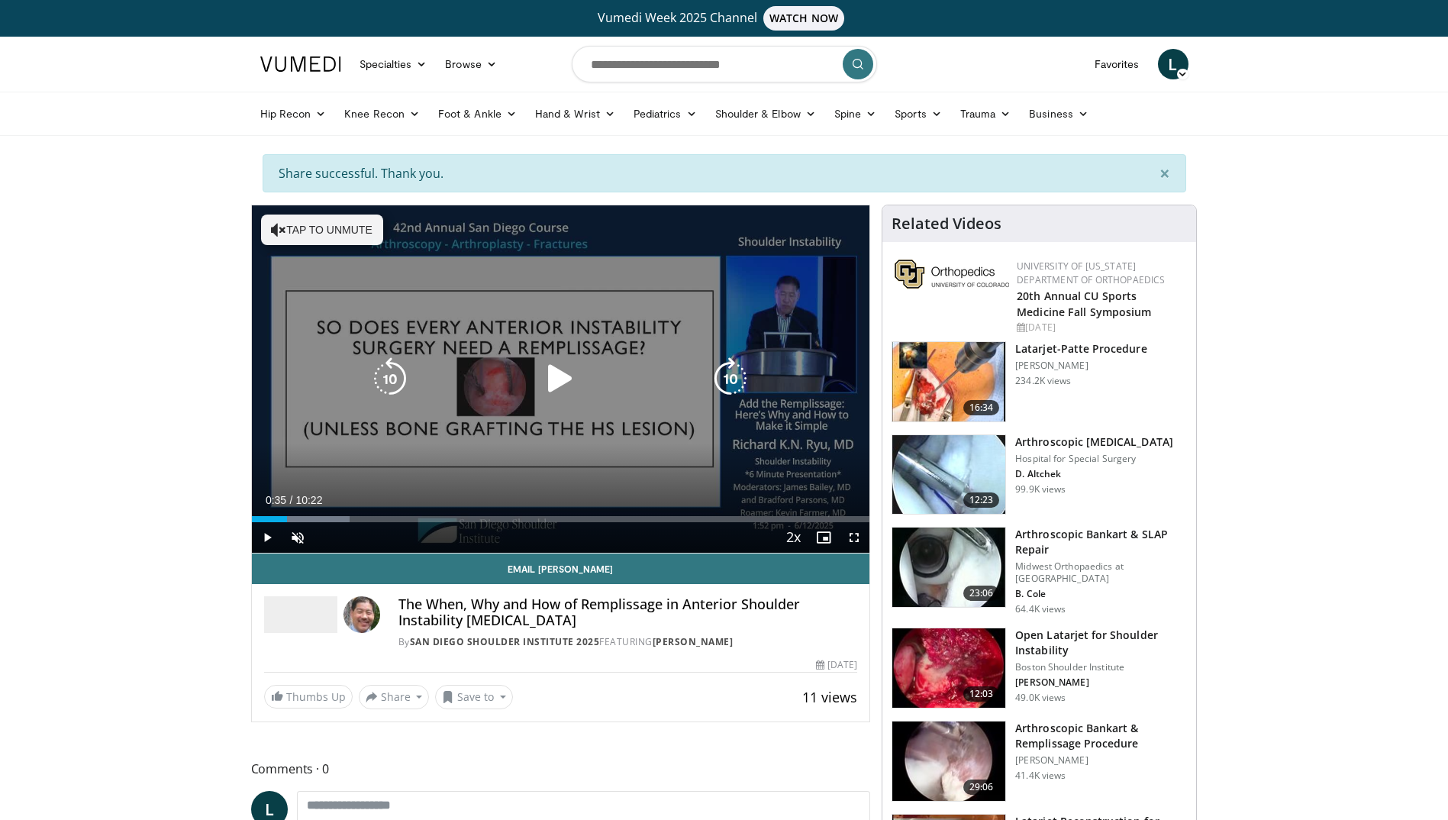
click at [382, 371] on icon "Video Player" at bounding box center [390, 378] width 43 height 43
click at [591, 443] on div "10 seconds Tap to unmute" at bounding box center [561, 378] width 618 height 347
click at [564, 379] on icon "Video Player" at bounding box center [560, 378] width 43 height 43
